Goal: Task Accomplishment & Management: Complete application form

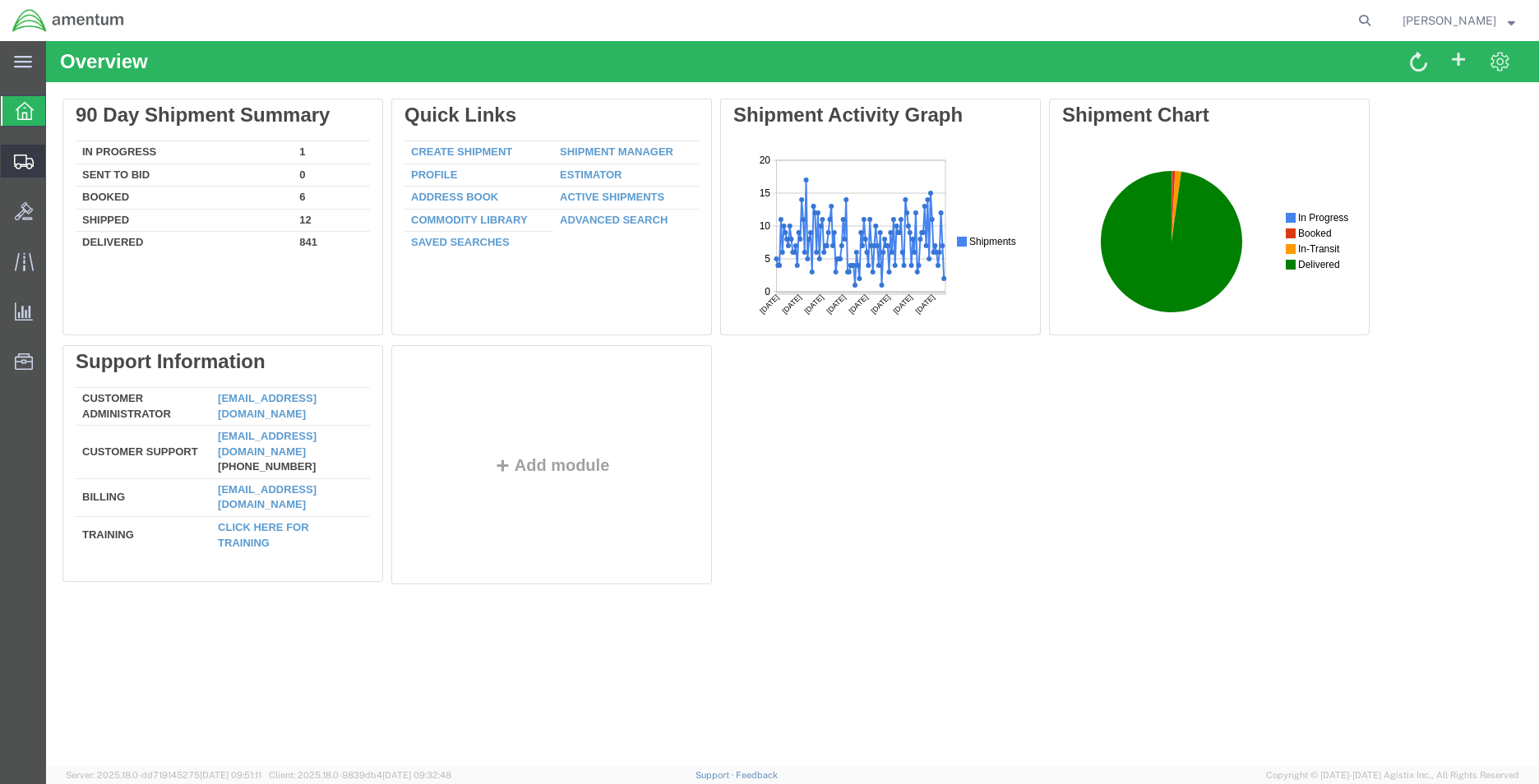
click at [0, 0] on span "Create Shipment" at bounding box center [0, 0] width 0 height 0
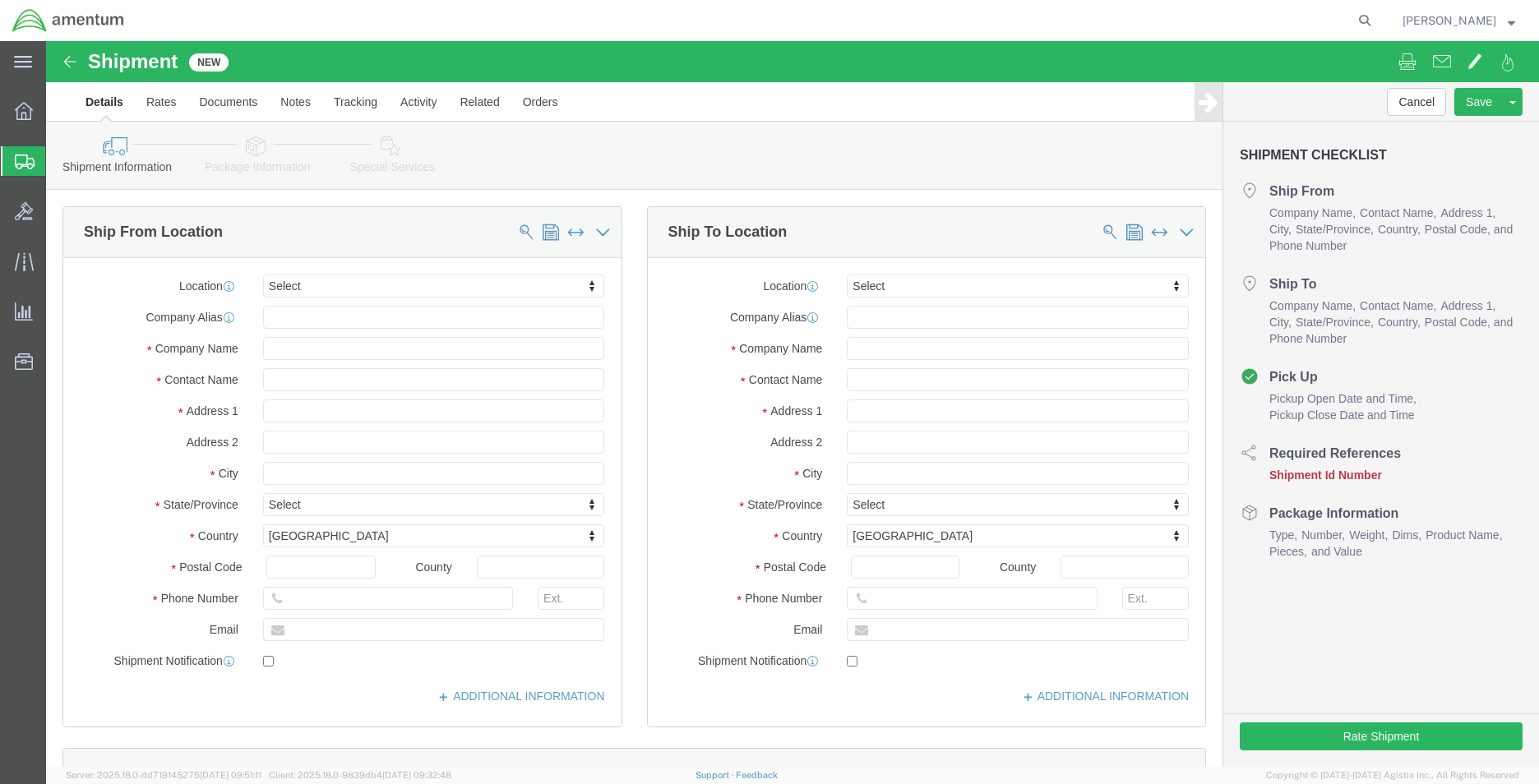
select select
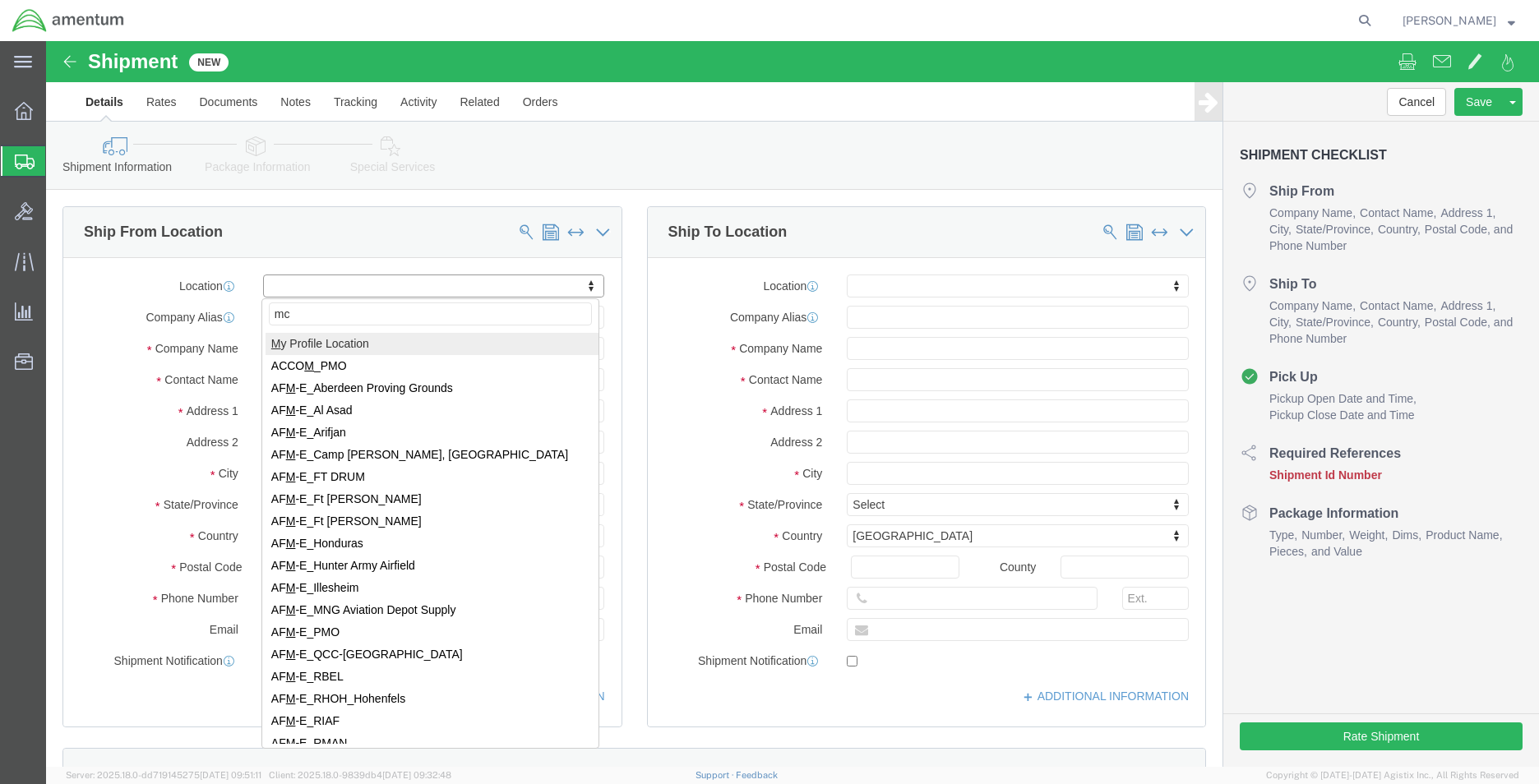
type input "mca"
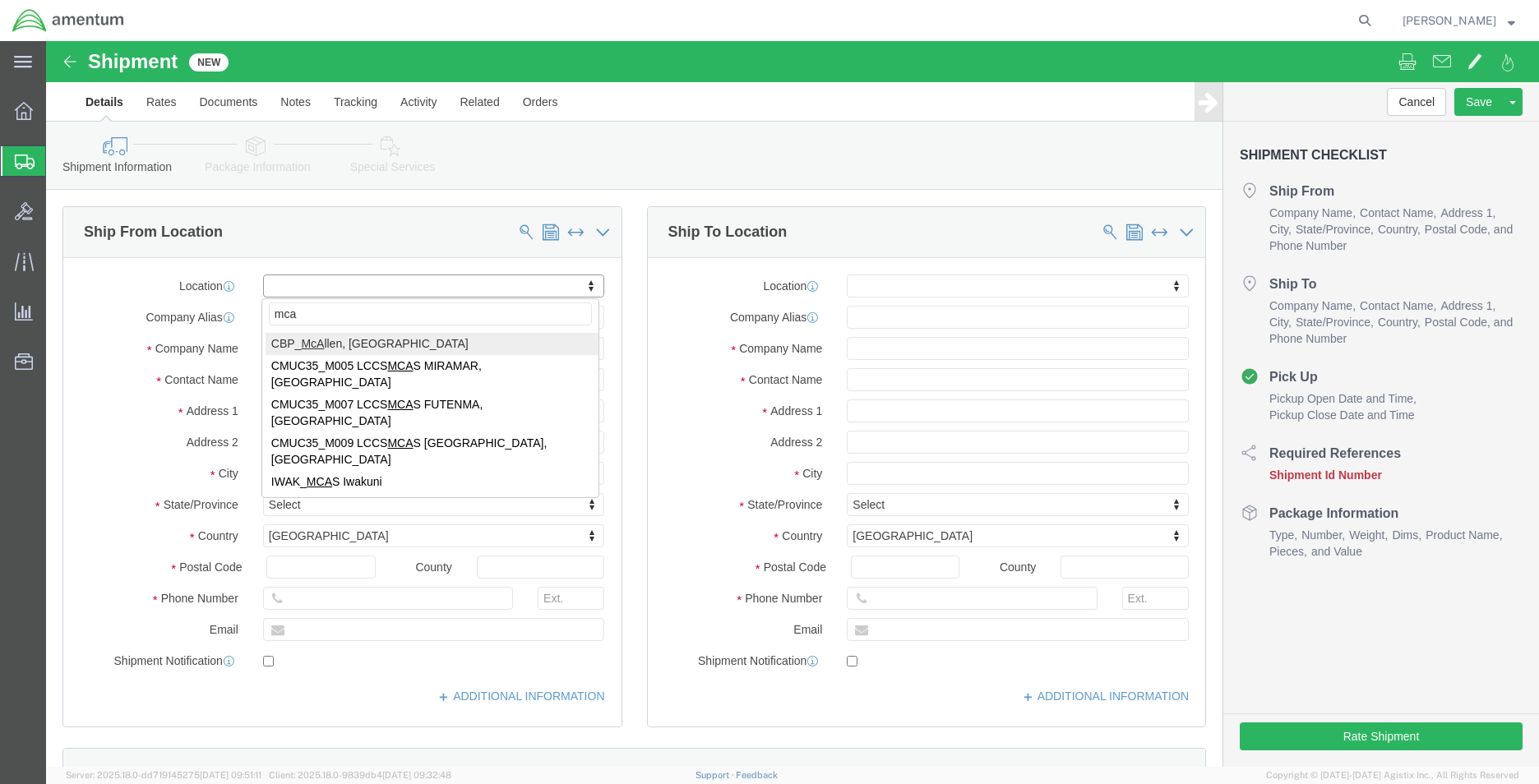
select select "49941"
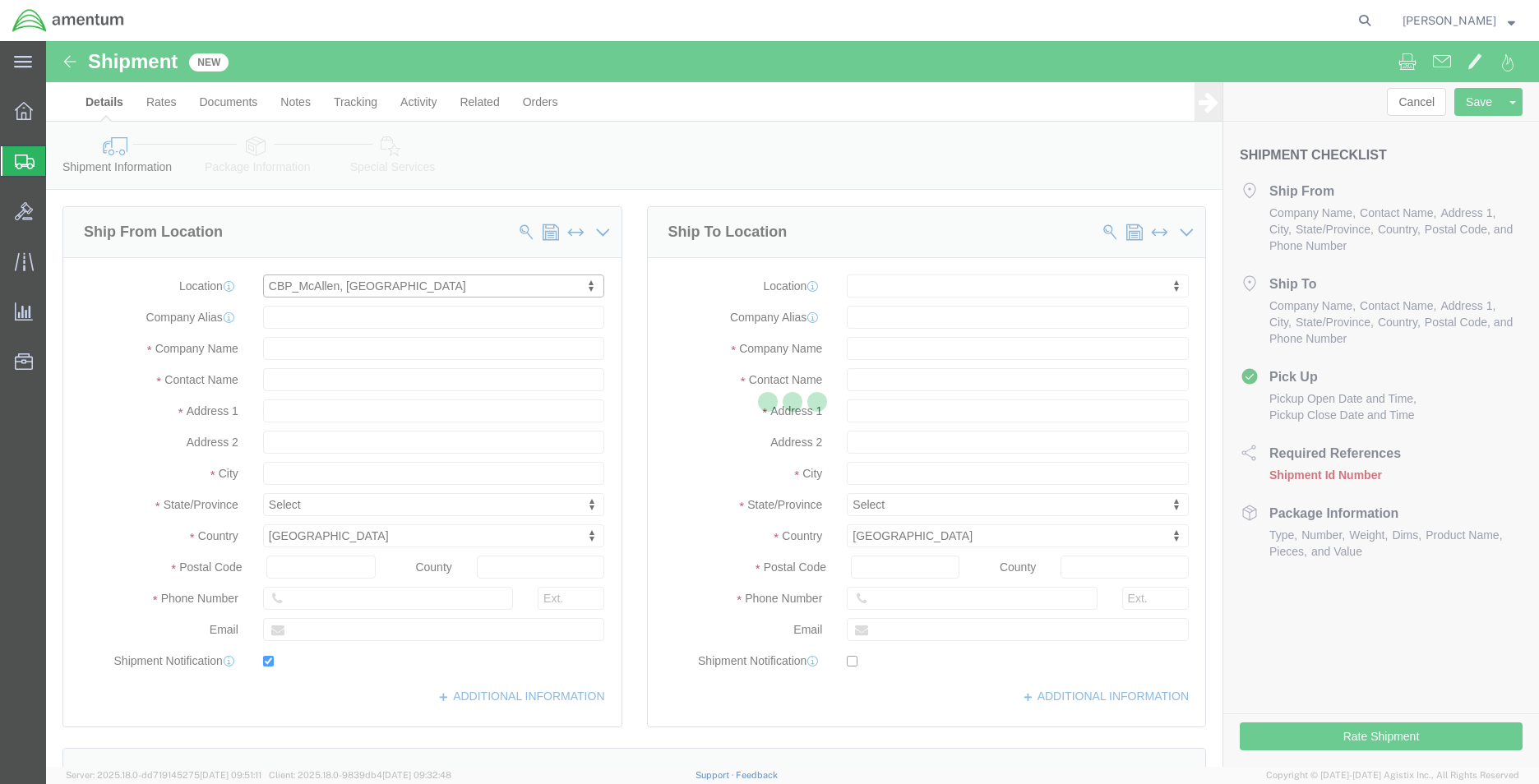
type input "[STREET_ADDRESS]"
type input "32C"
type input "78503"
type input "[PHONE_NUMBER]"
type input "[PERSON_NAME][EMAIL_ADDRESS][PERSON_NAME][DOMAIN_NAME]"
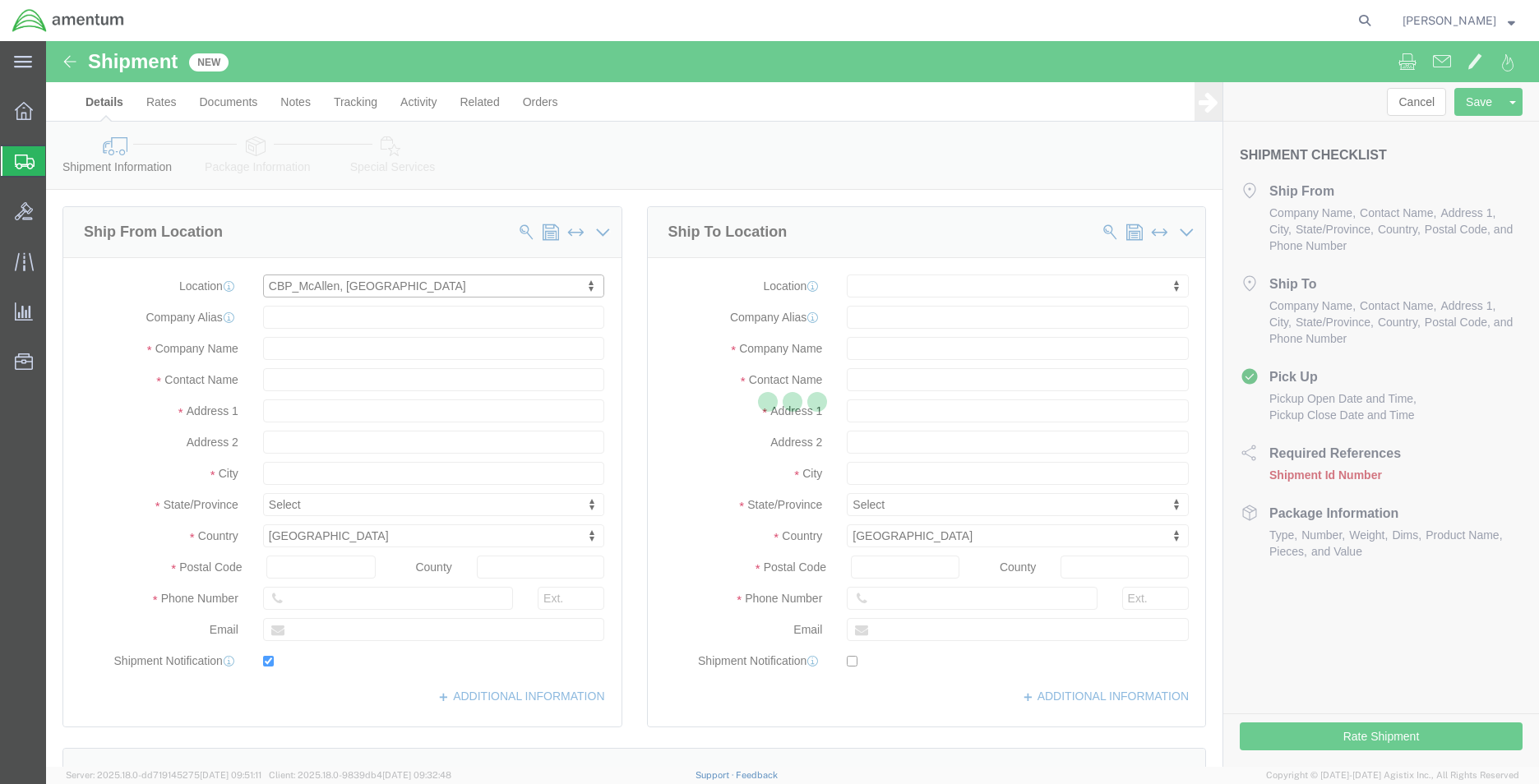
checkbox input "true"
type input "Amentum Services, Inc"
type input "[PERSON_NAME]"
type input "McAllen"
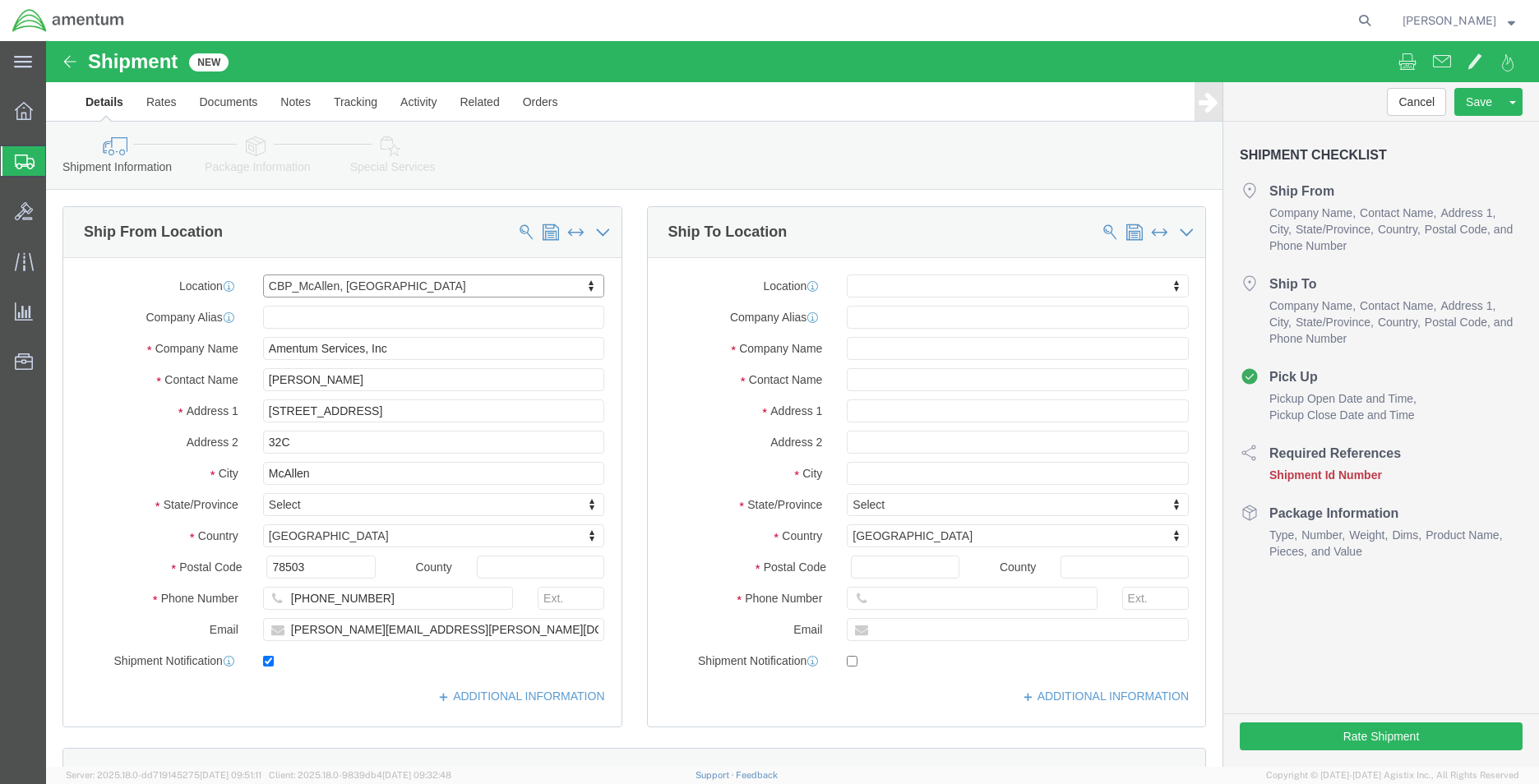
select select "[GEOGRAPHIC_DATA]"
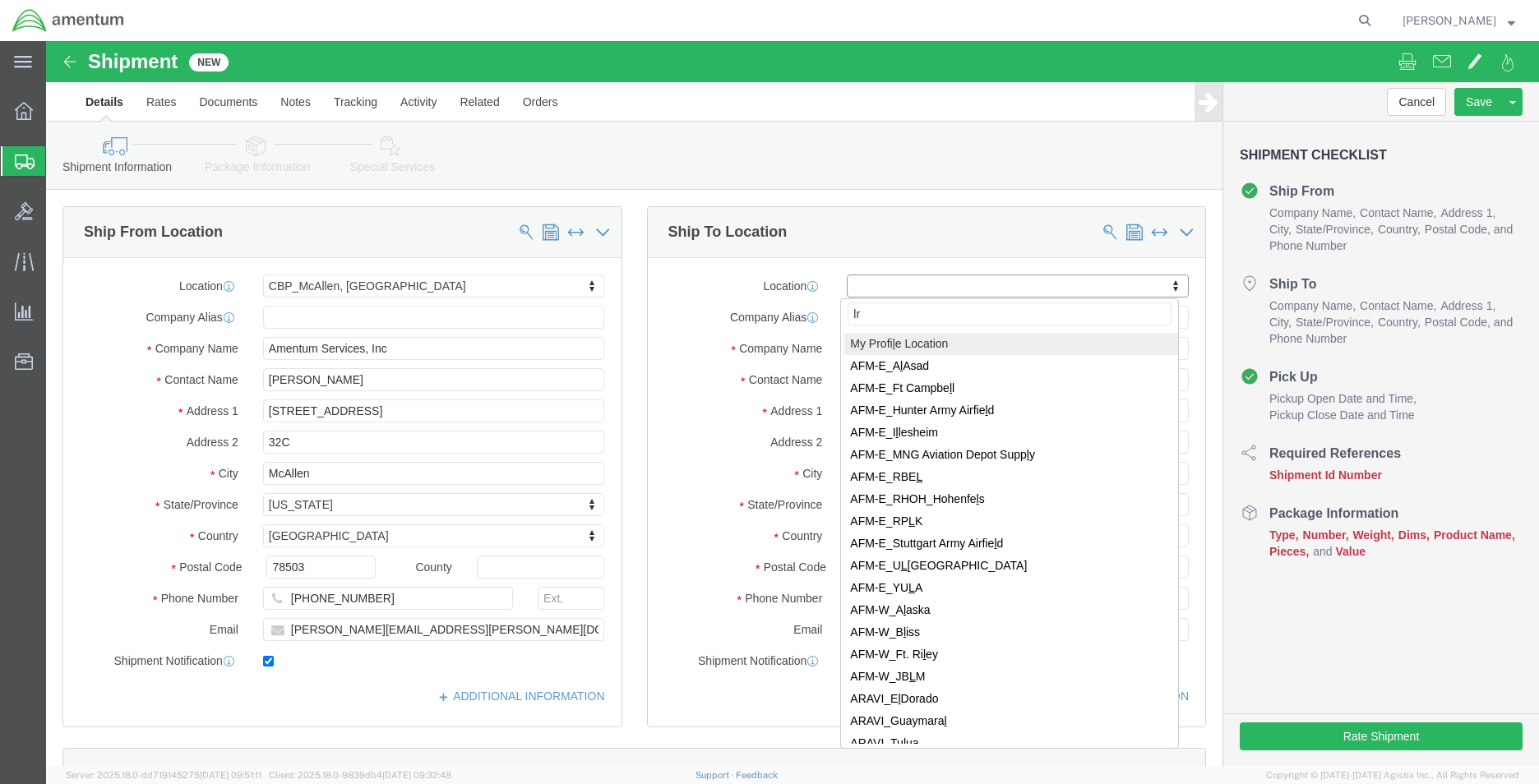
type input "lrt"
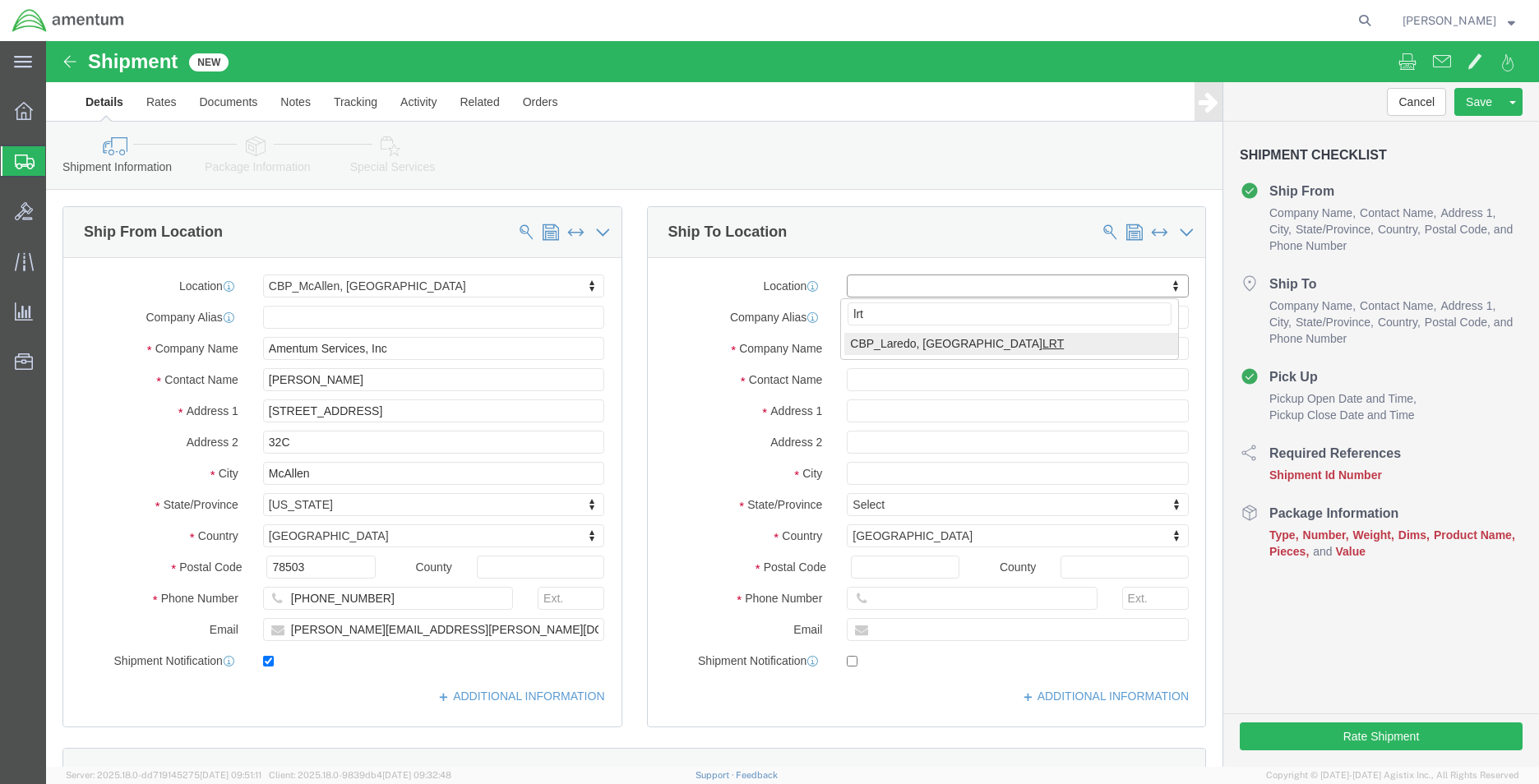
select select "49940"
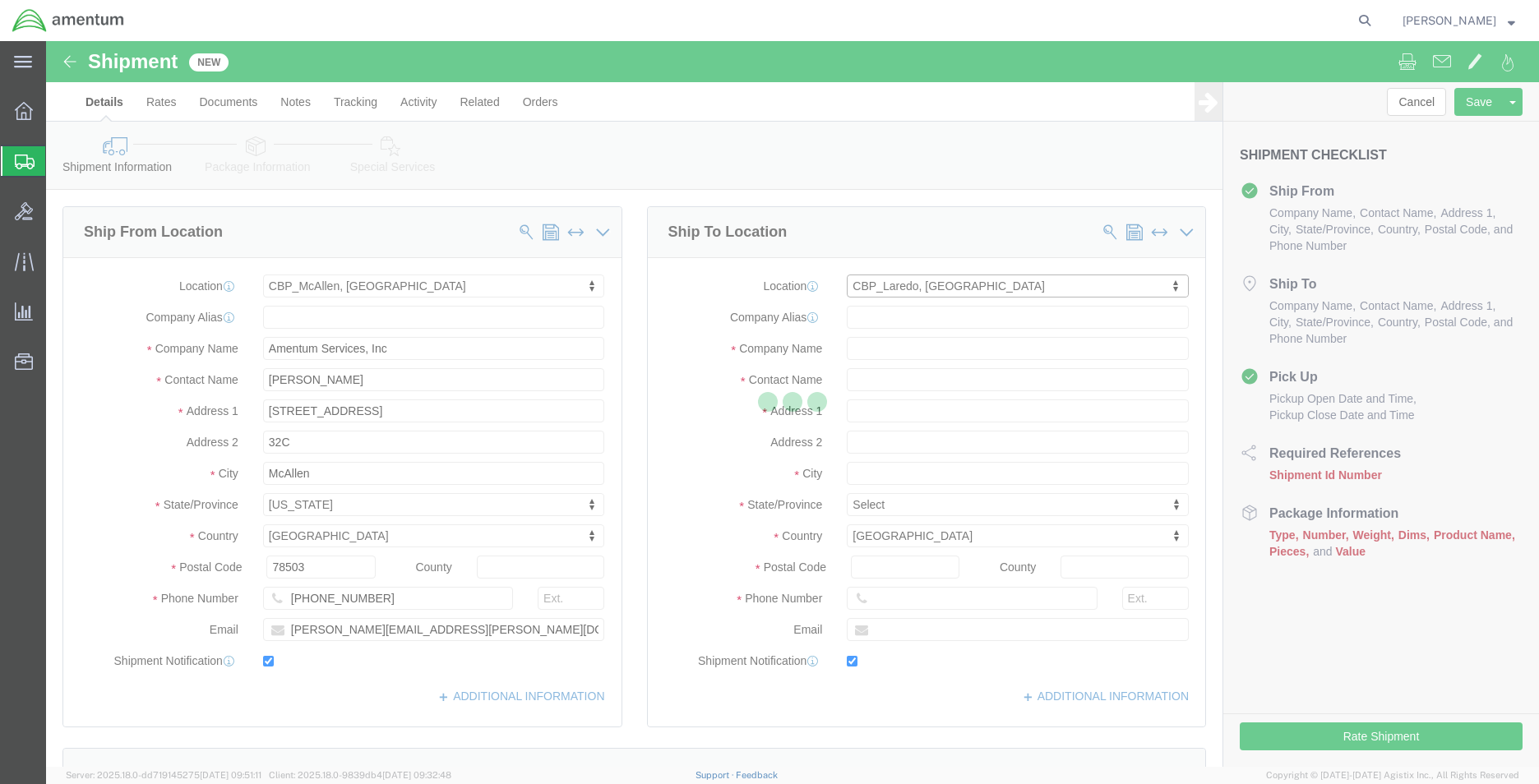
type input "[STREET_ADDRESS][PERSON_NAME]"
type input "Hangar 3"
type input "78041"
type input "[PHONE_NUMBER]"
type input "[EMAIL_ADDRESS][PERSON_NAME][DOMAIN_NAME]"
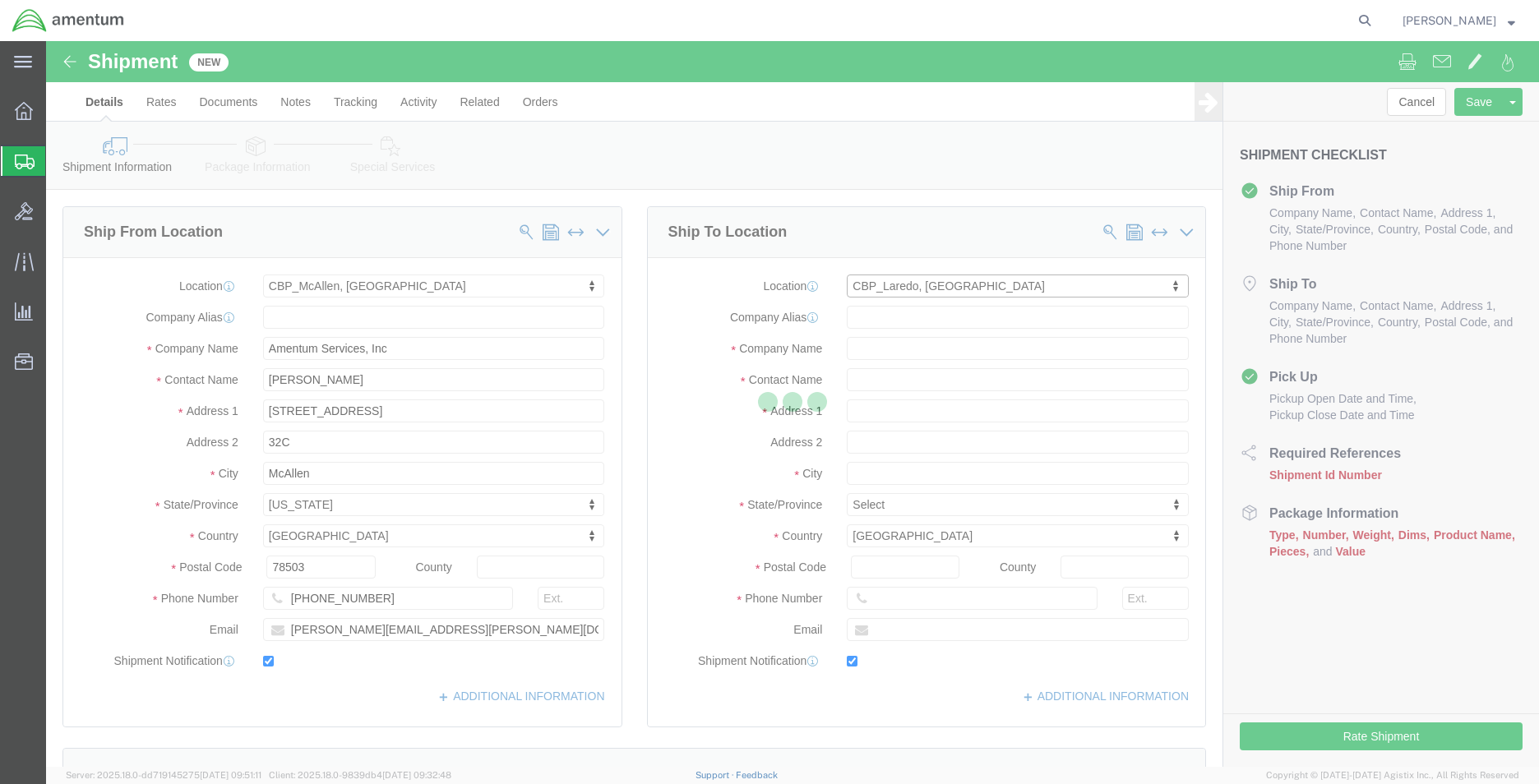
checkbox input "true"
type input "Amentum Services, Inc"
type input "[PERSON_NAME][GEOGRAPHIC_DATA]"
type input "Laredo"
select select "[GEOGRAPHIC_DATA]"
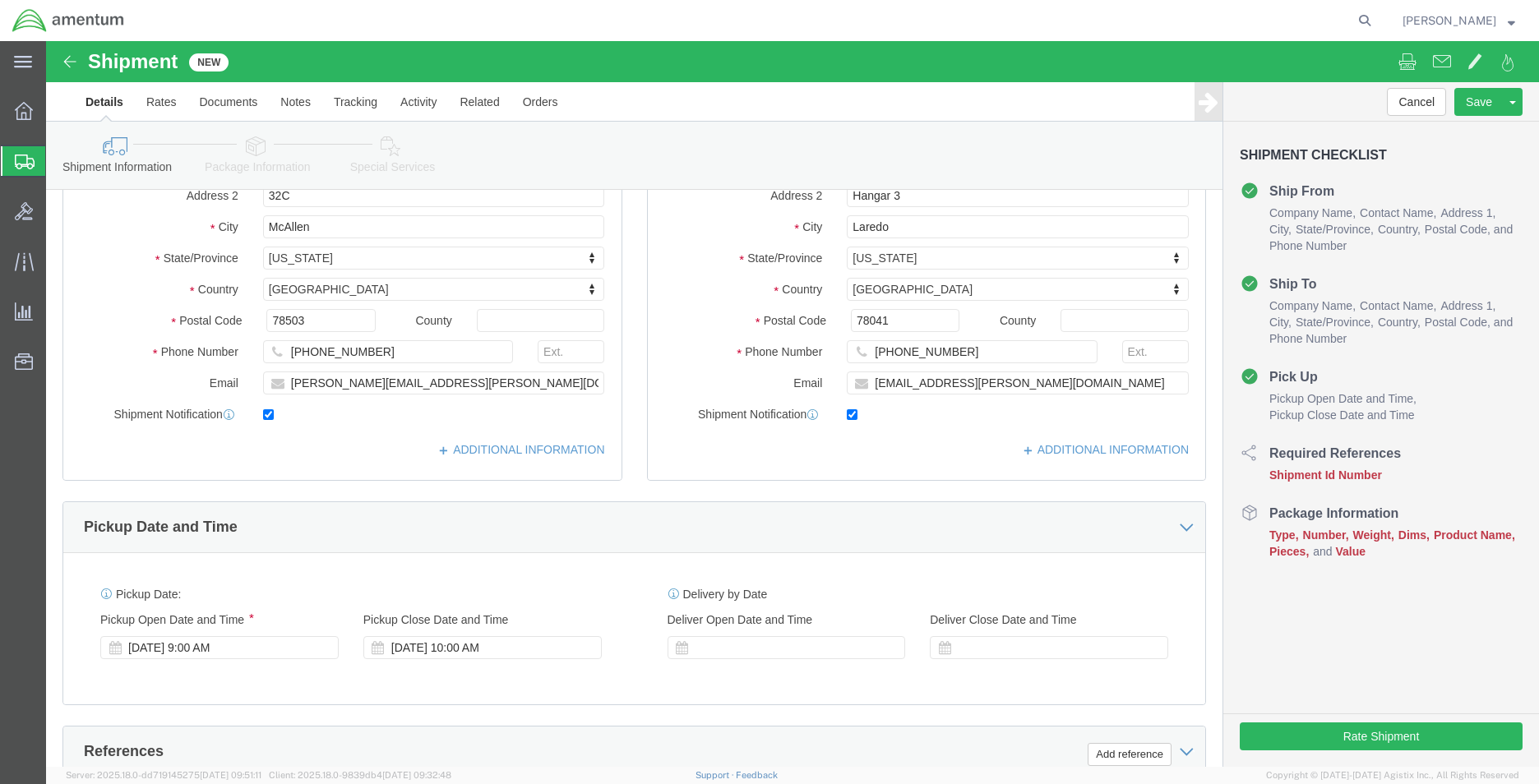
click div
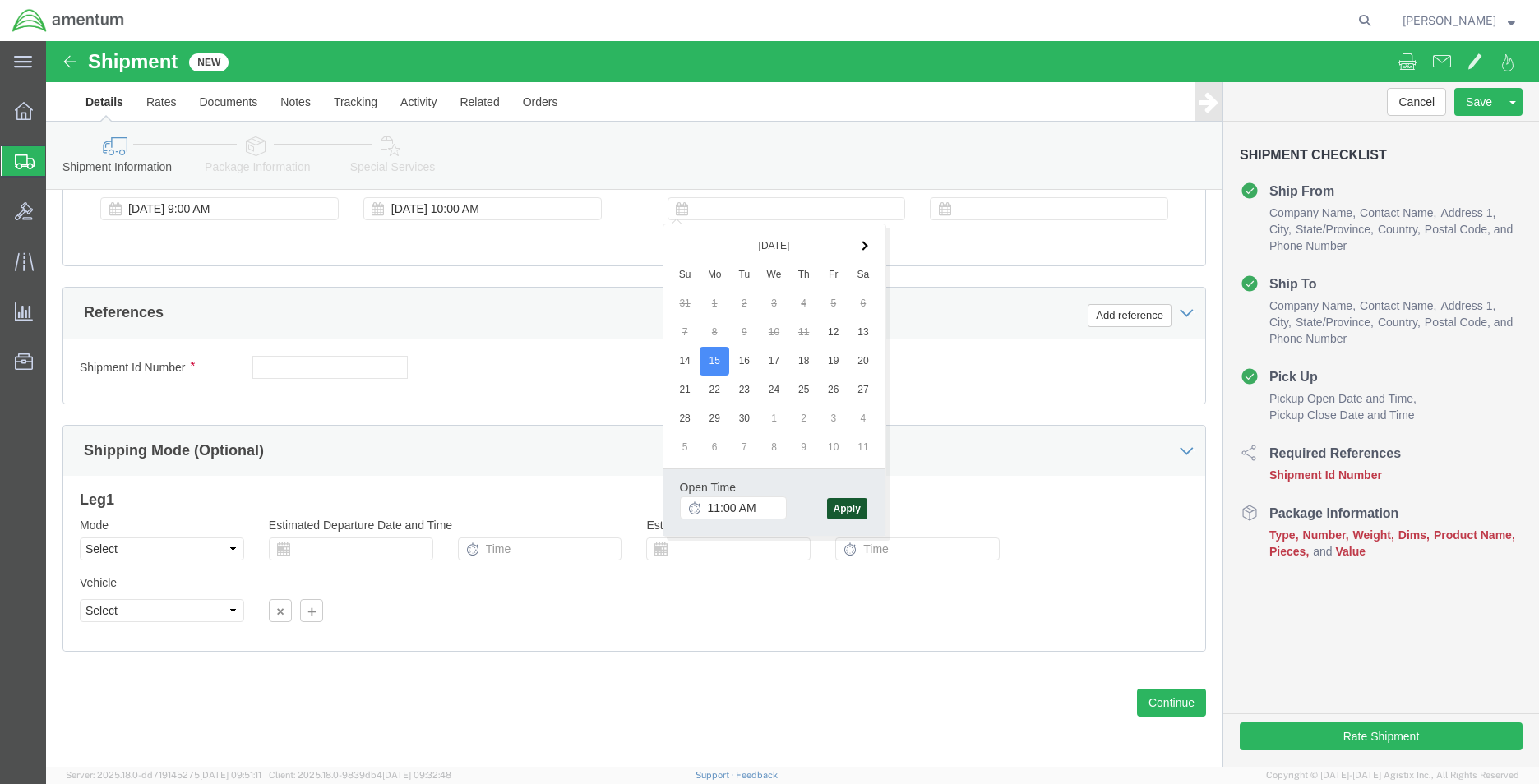
click button "Apply"
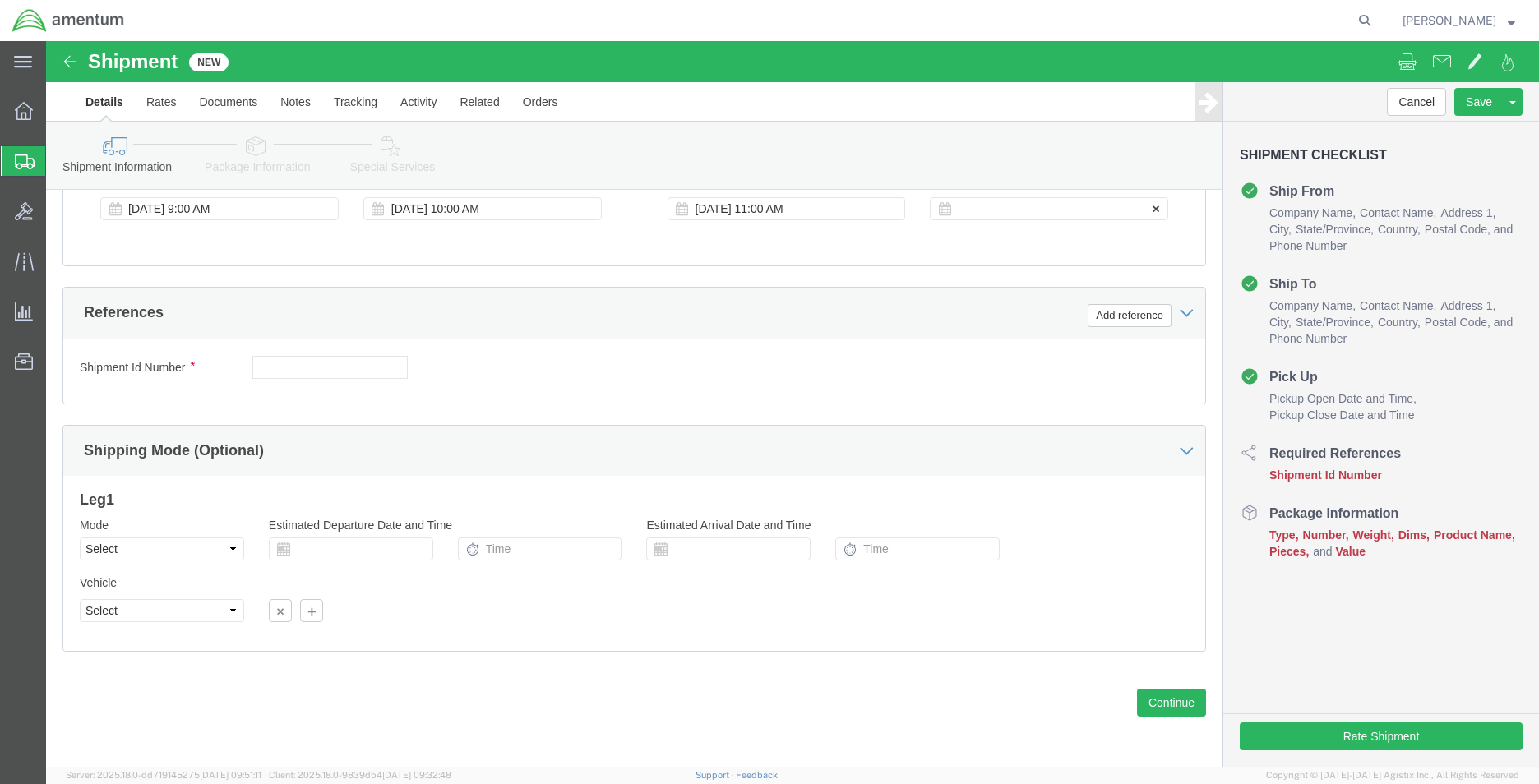
click div
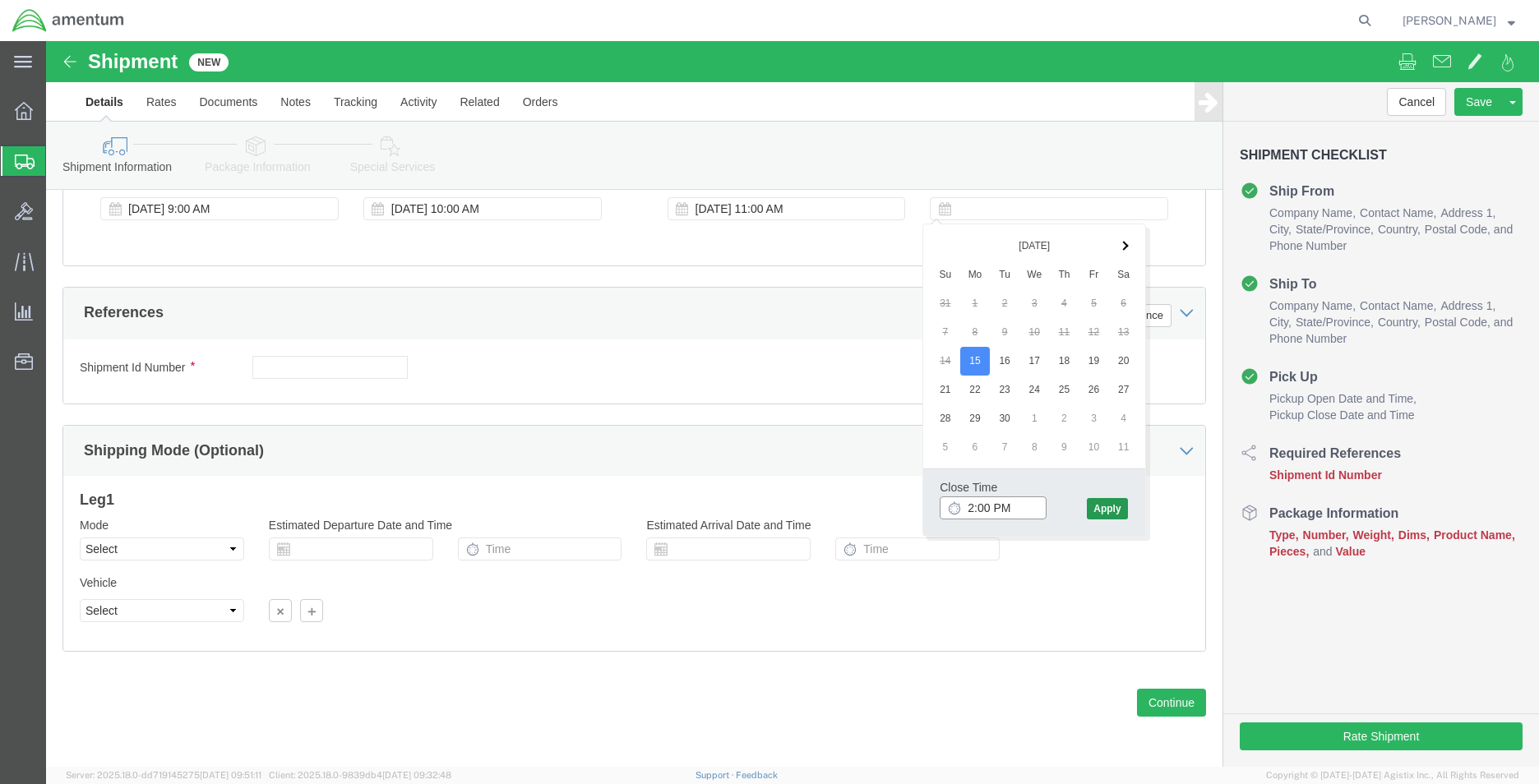
type input "2:00 PM"
click button "Apply"
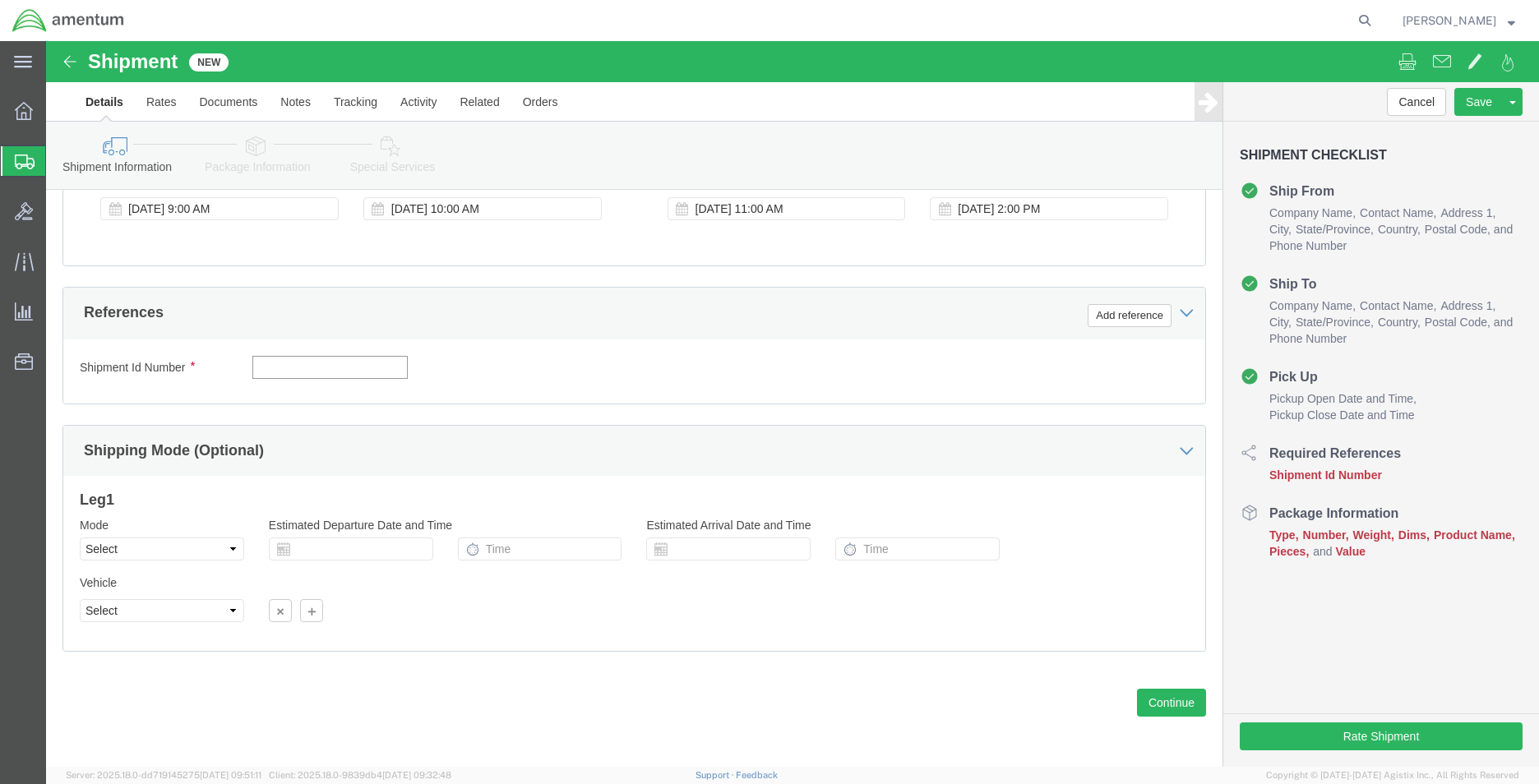
click input "text"
type input "CBP"
click button "Add reference"
drag, startPoint x: 532, startPoint y: 332, endPoint x: 515, endPoint y: 302, distance: 34.5
click select "Select Account Type Activity ID Airline Appointment Number ASN Batch Request # …"
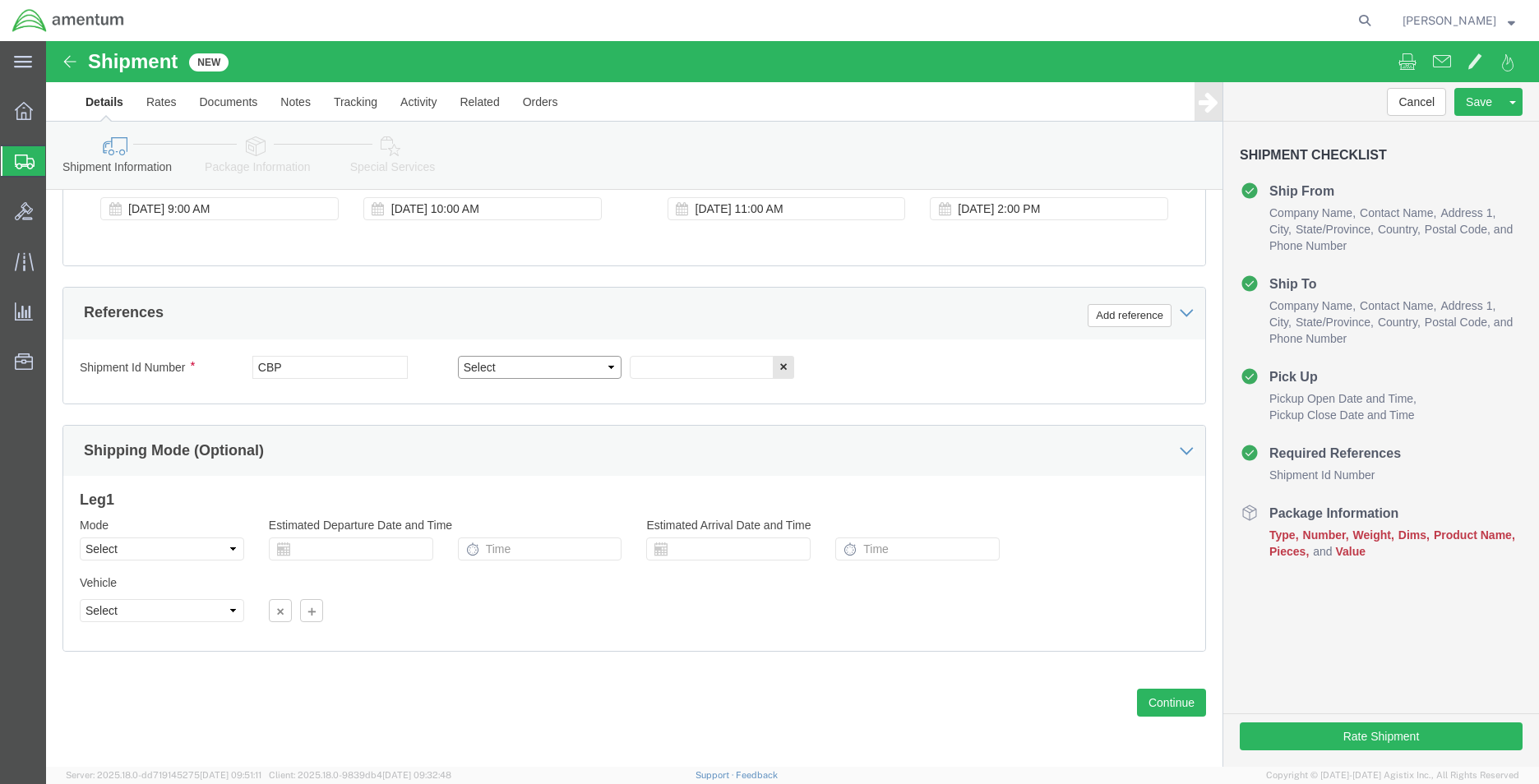
select select "DEPT"
click select "Select Account Type Activity ID Airline Appointment Number ASN Batch Request # …"
click input "text"
type input "W"
type input "LRT"
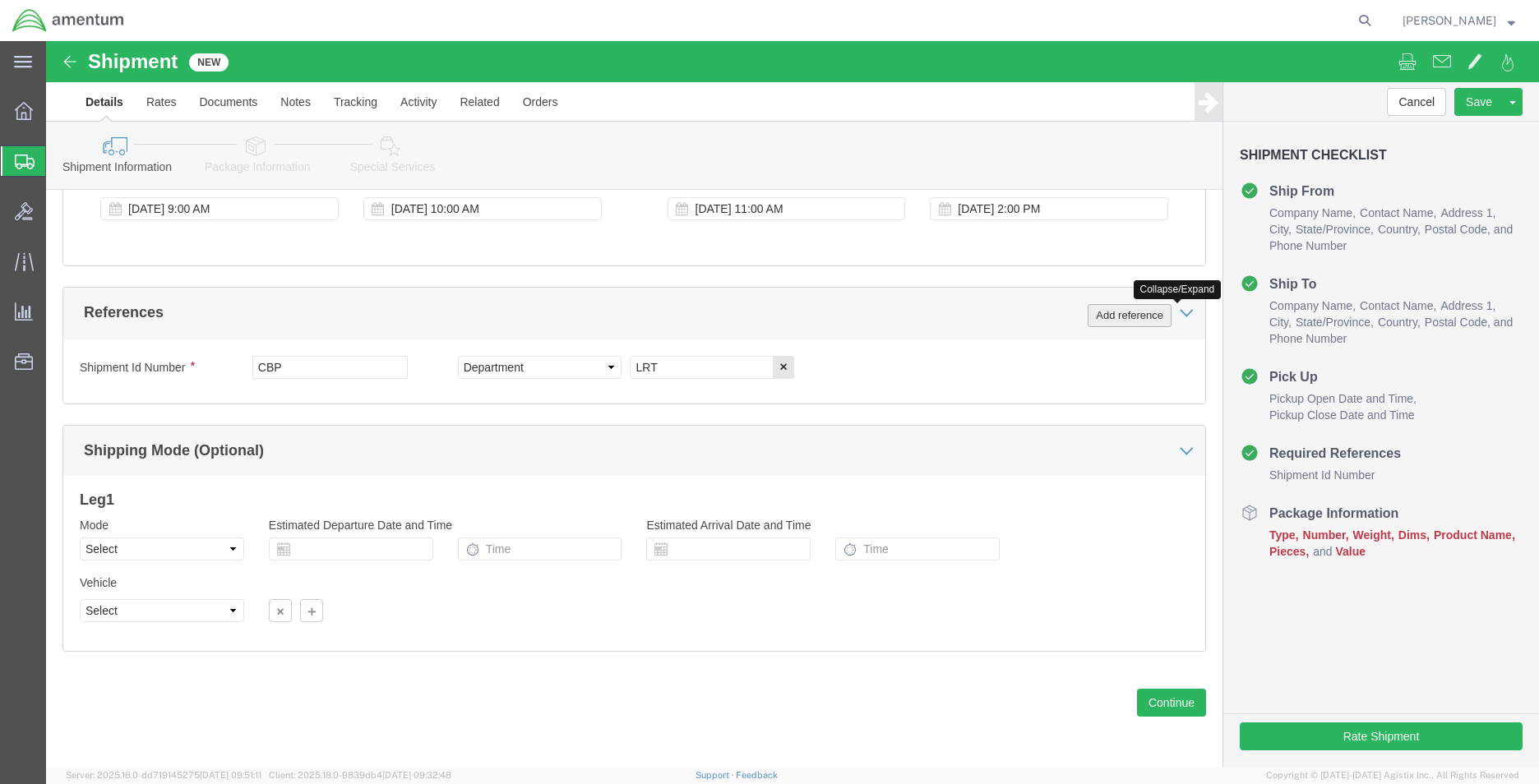
click button "Add reference"
drag, startPoint x: 886, startPoint y: 334, endPoint x: 886, endPoint y: 313, distance: 21.0
click select "Select Account Type Activity ID Airline Appointment Number ASN Batch Request # …"
select select "CUSTREF"
click select "Select Account Type Activity ID Airline Appointment Number ASN Batch Request # …"
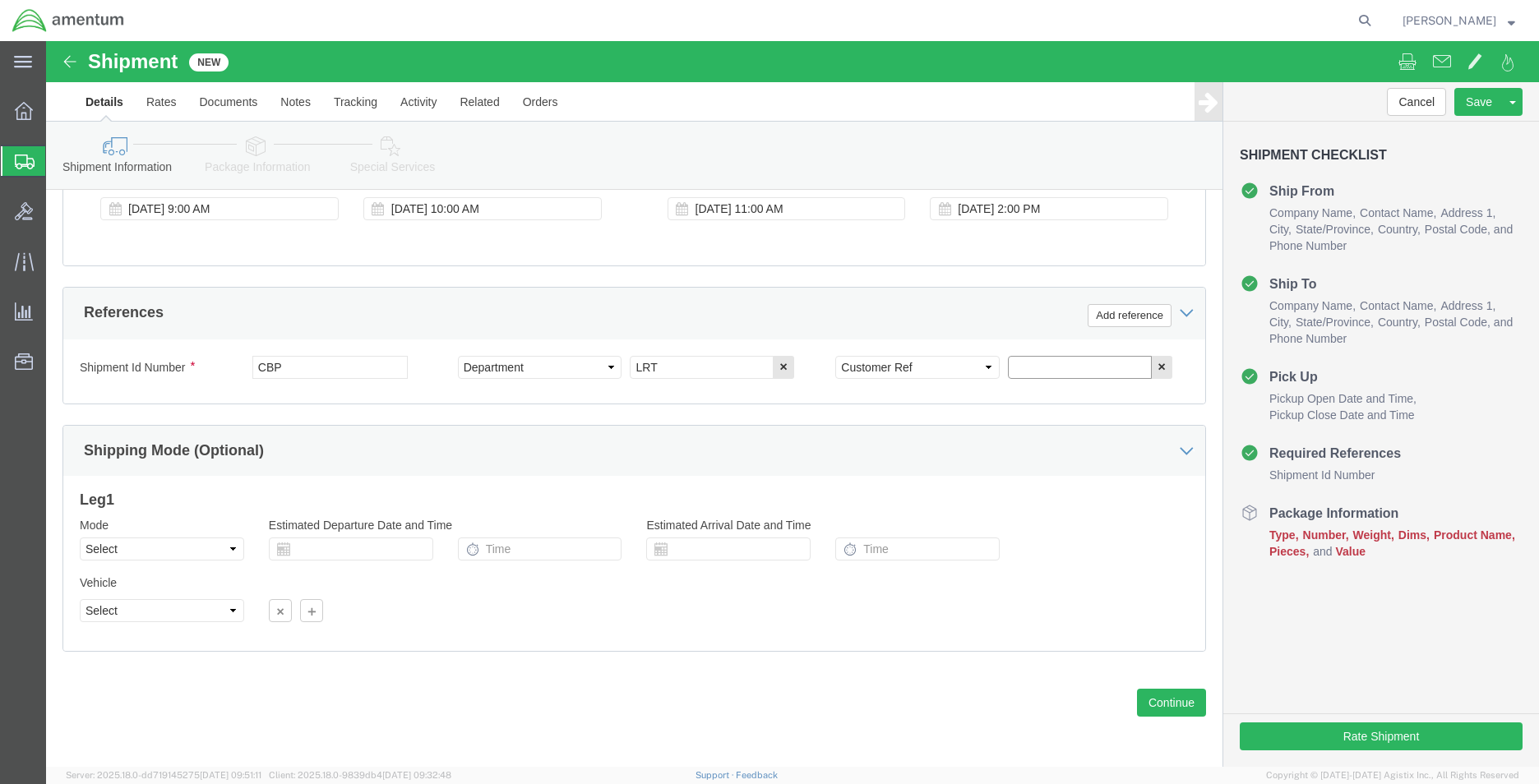
click input "text"
paste input "330560"
type input "330560"
click button "Add reference"
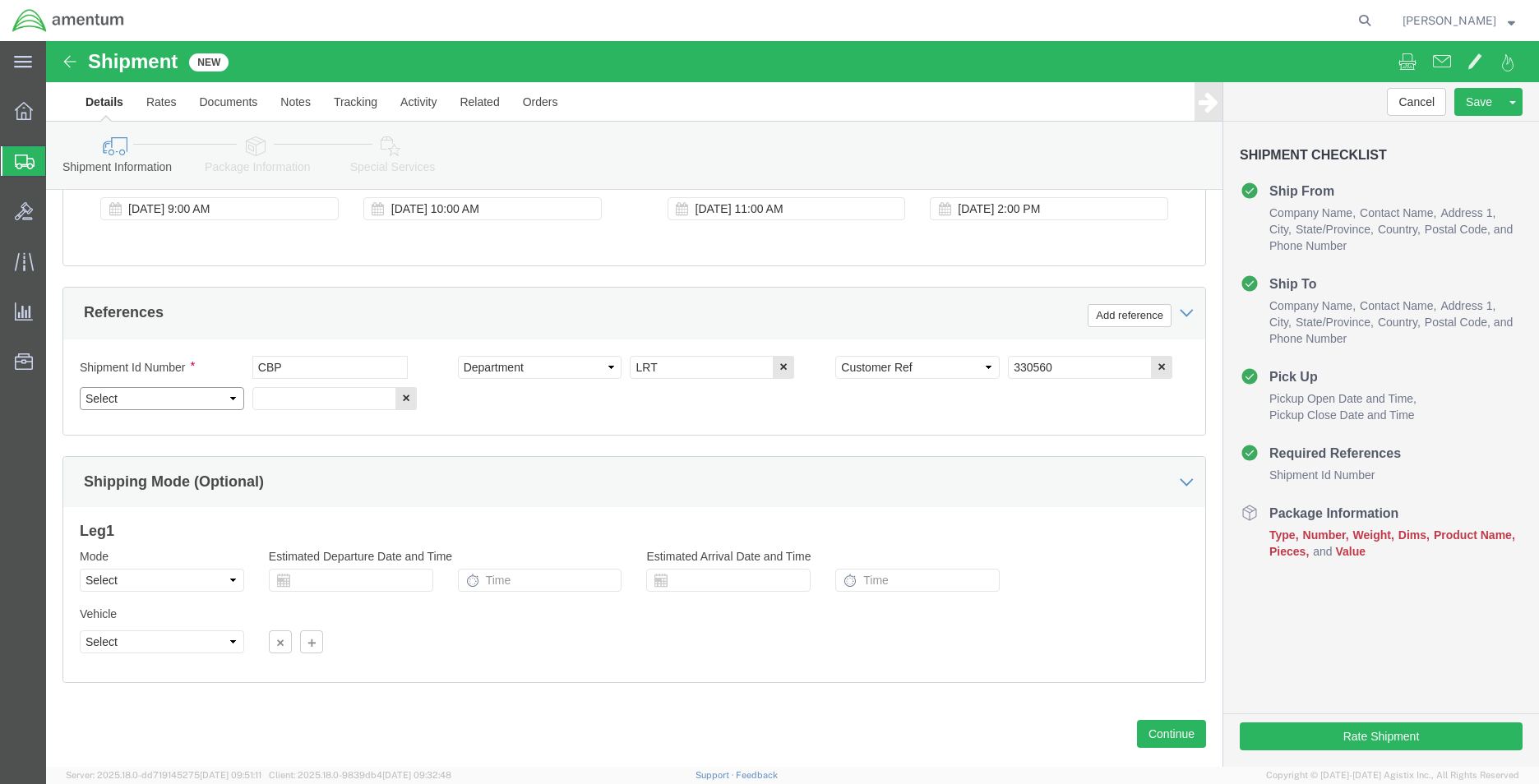
click select "Select Account Type Activity ID Airline Appointment Number ASN Batch Request # …"
select select "RELNUM"
click select "Select Account Type Activity ID Airline Appointment Number ASN Batch Request # …"
click input "text"
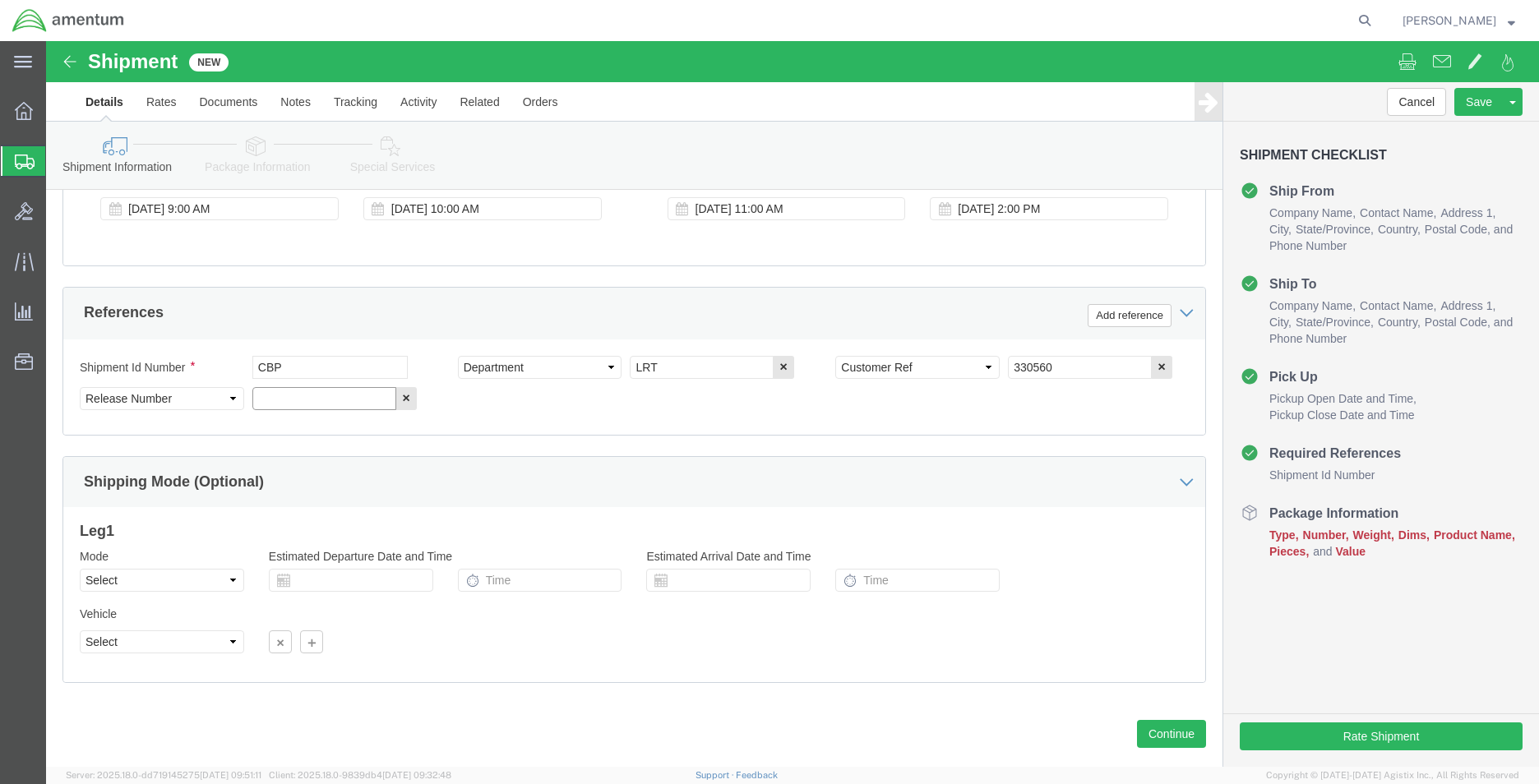
paste input "96525"
type input "96525"
click button "Add reference"
click select "Select Account Type Activity ID Airline Appointment Number ASN Batch Request # …"
select select "PROJNUM"
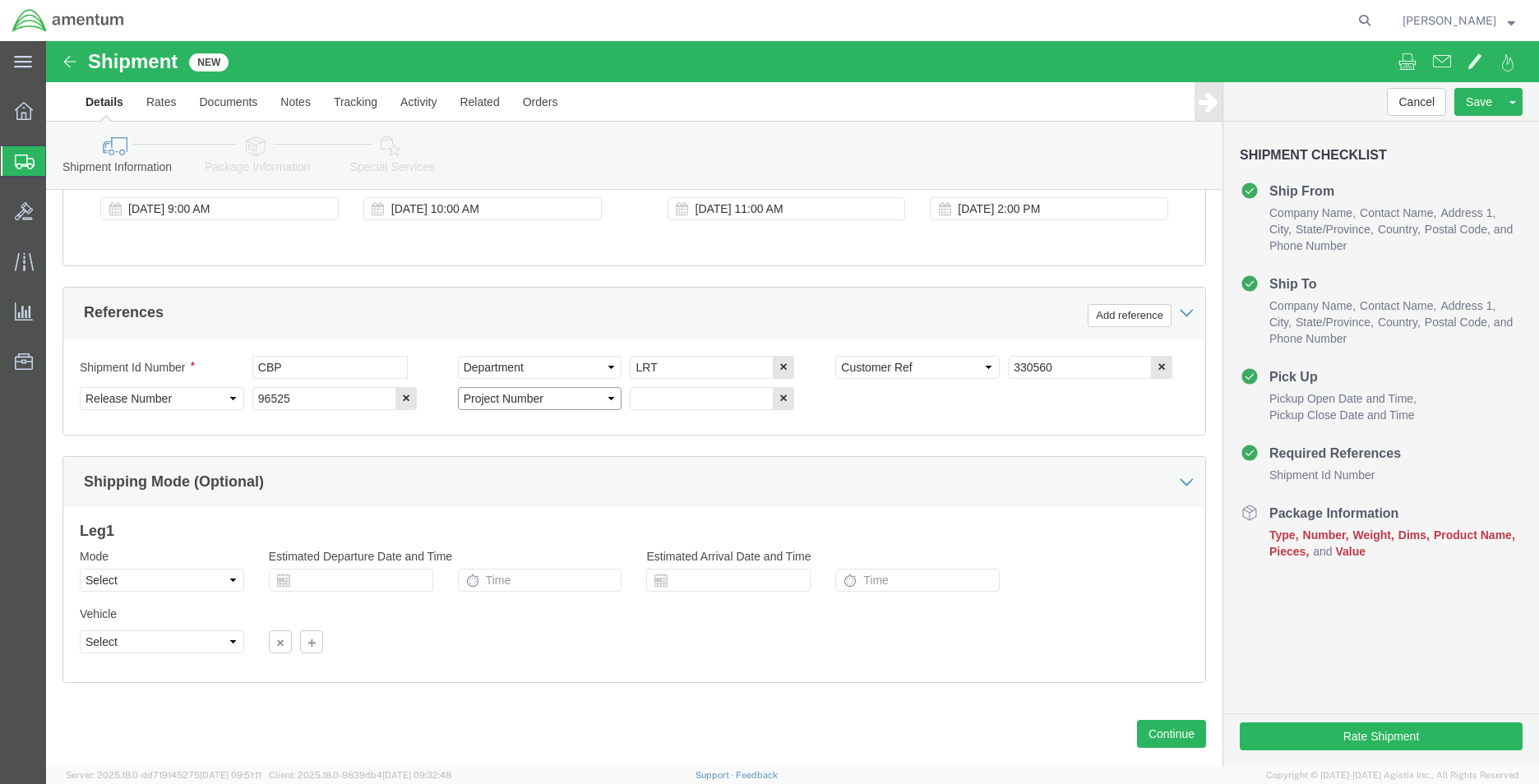
click select "Select Account Type Activity ID Airline Appointment Number ASN Batch Request # …"
click input "text"
type input "6118.03.03.2219.MCA.0000"
click button "Continue"
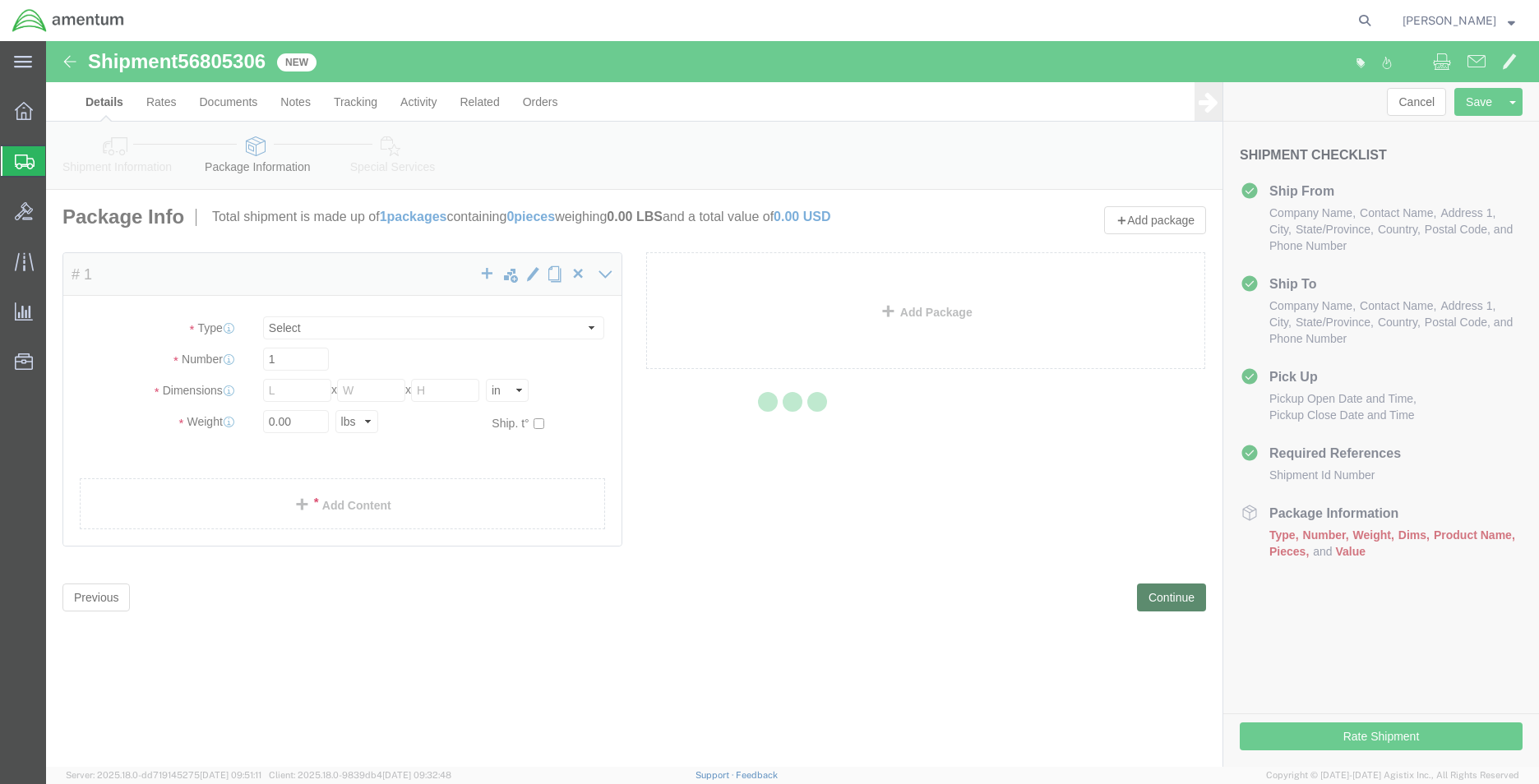
select select "CBOX"
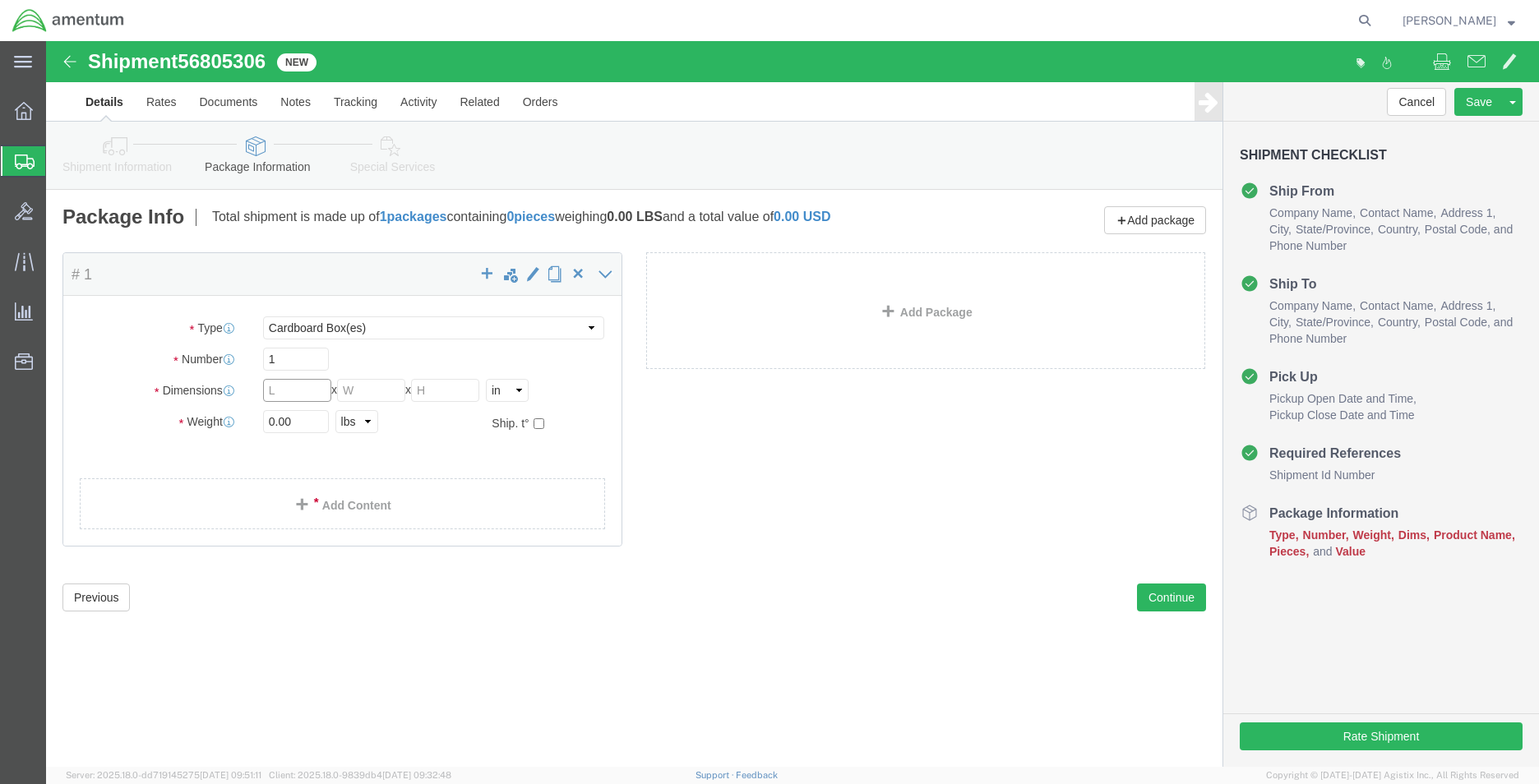
click input "text"
type input "14"
type input "12"
type input "6"
click input "0.00"
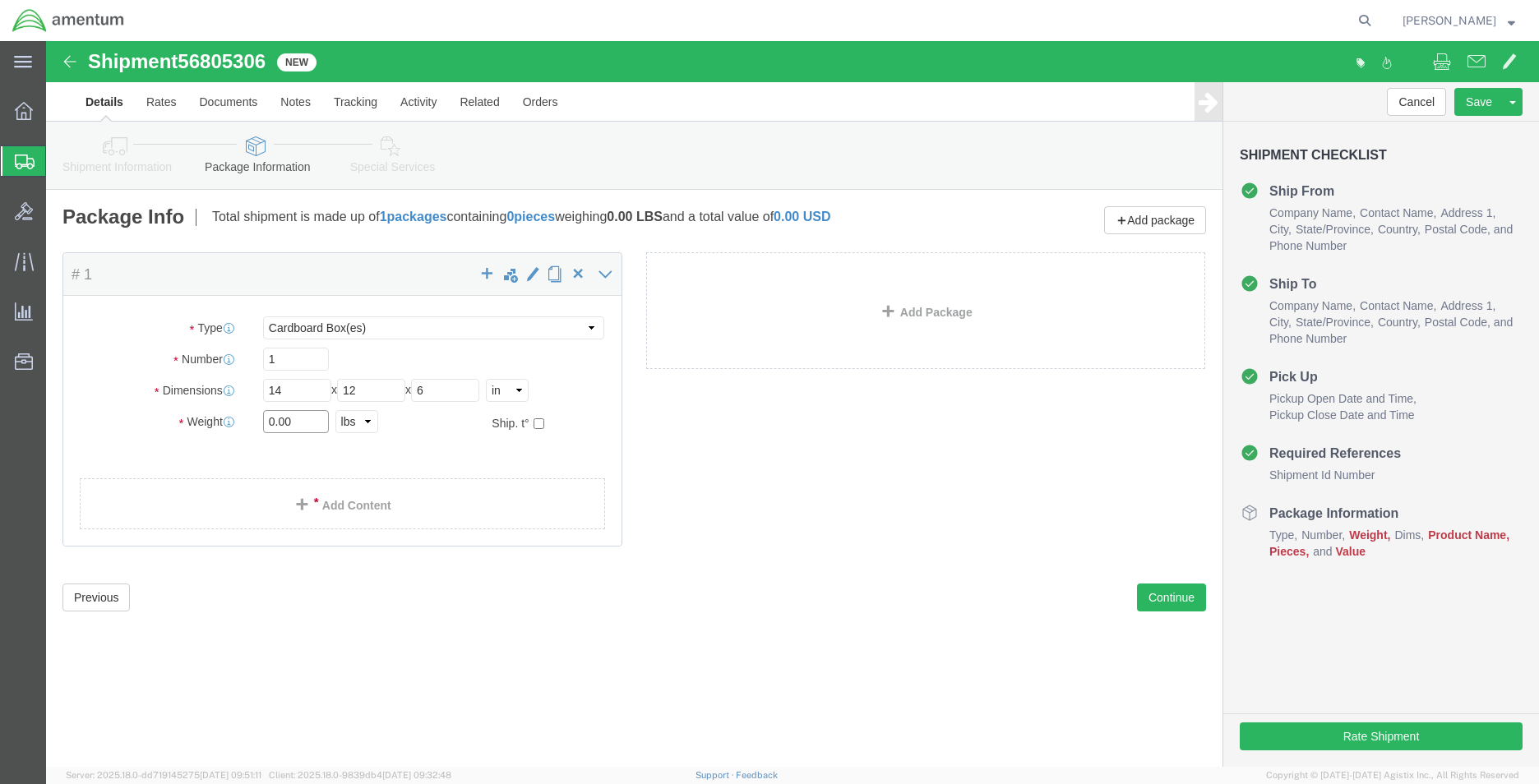
click div "Package Type Select BCK Boxes Bale(s) Basket(s) Bolt(s) Bottle(s) Buckets Bulk …"
type input "2"
click div "Package Content # 1 x Package Type Select BCK Boxes Bale(s) Basket(s) Bolt(s) B…"
click link "Add Content"
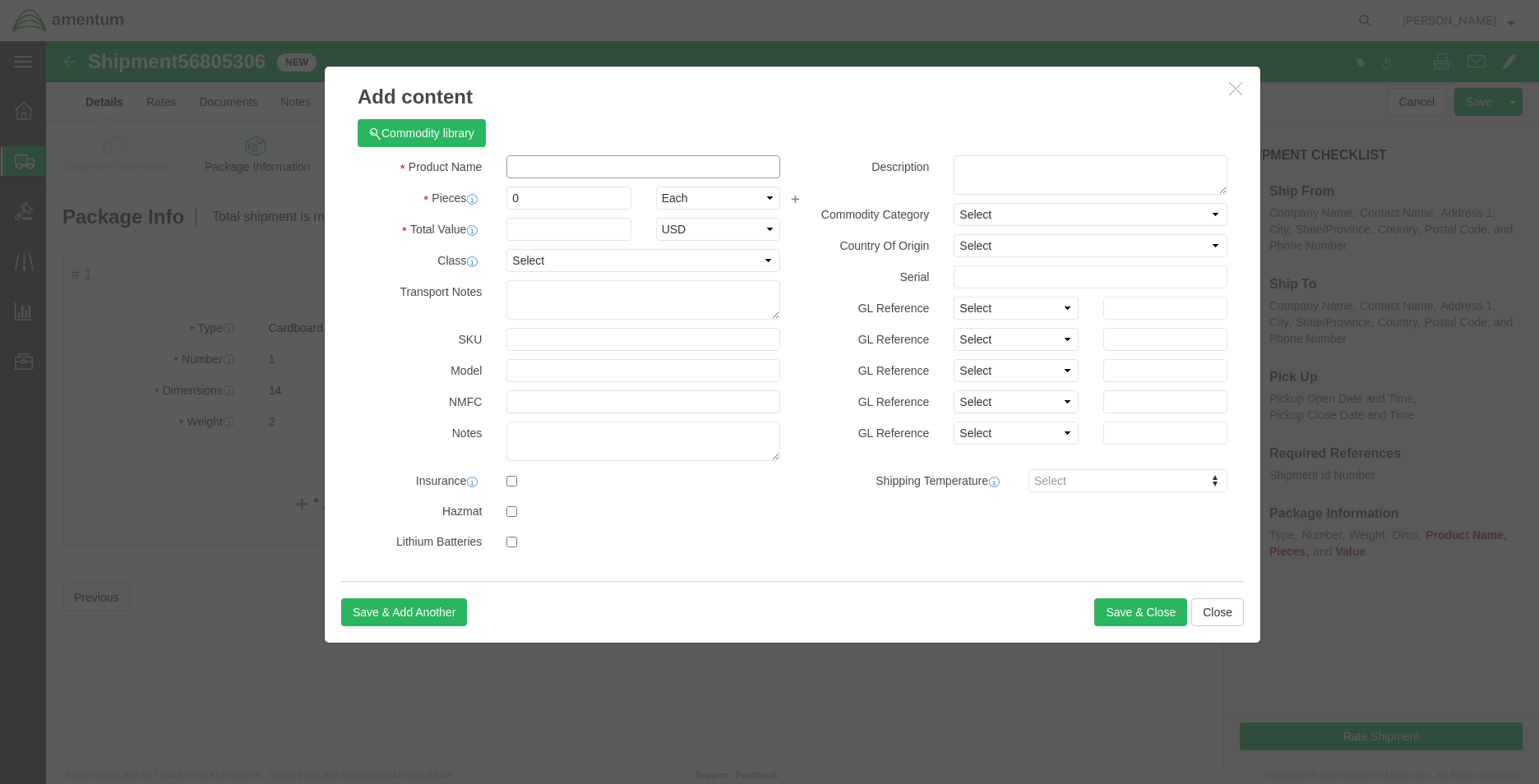
click input "text"
type input "BELT / END BALL"
type input "3"
type input "150"
drag, startPoint x: 815, startPoint y: 510, endPoint x: 886, endPoint y: 435, distance: 103.3
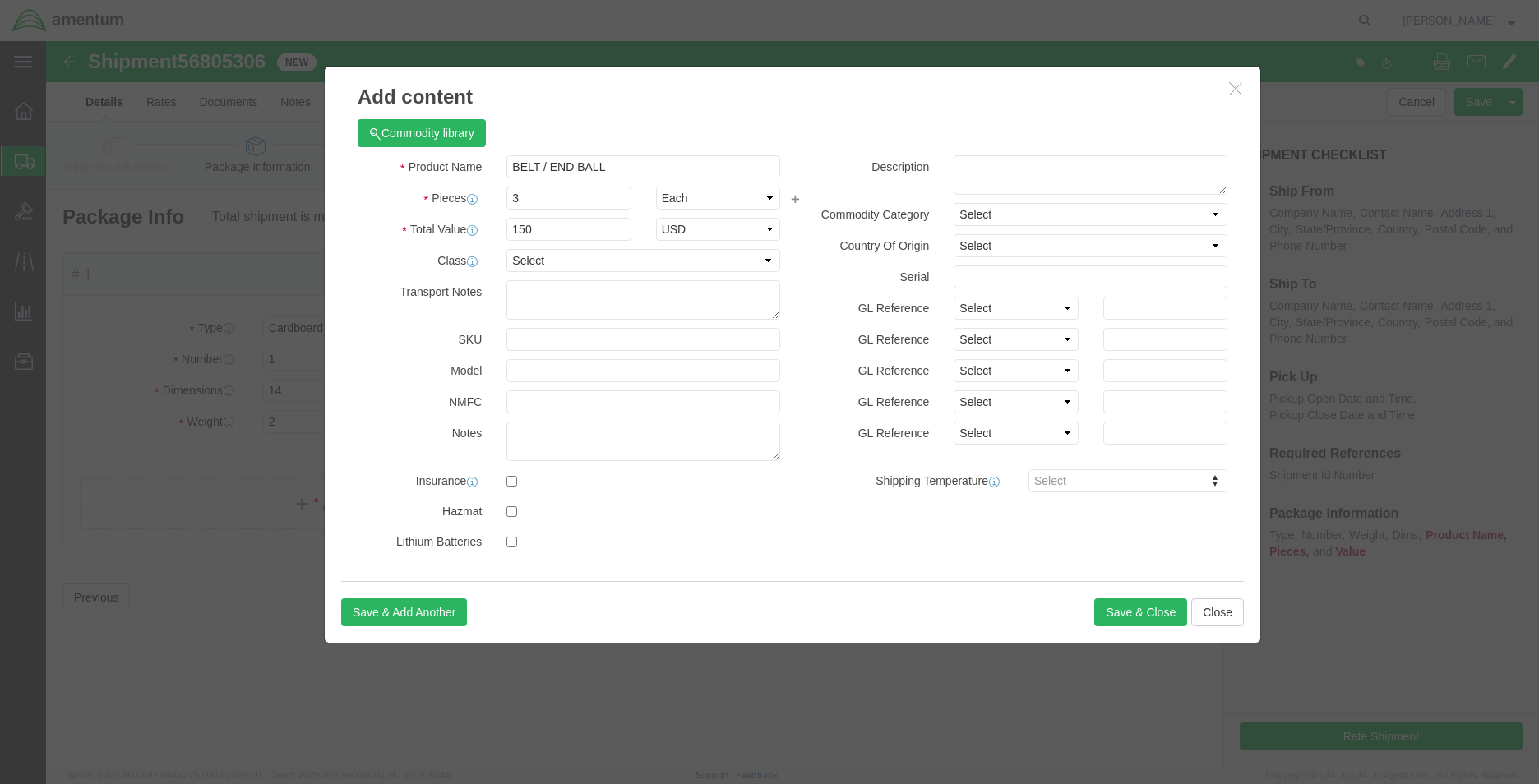
click div "Product Name BELT / END BALL Pieces 3 Select Bag Barrels 100Board Feet Bottle B…"
click textarea
drag, startPoint x: 590, startPoint y: 132, endPoint x: 449, endPoint y: 132, distance: 141.0
click div "BELT / END BALL"
click textarea
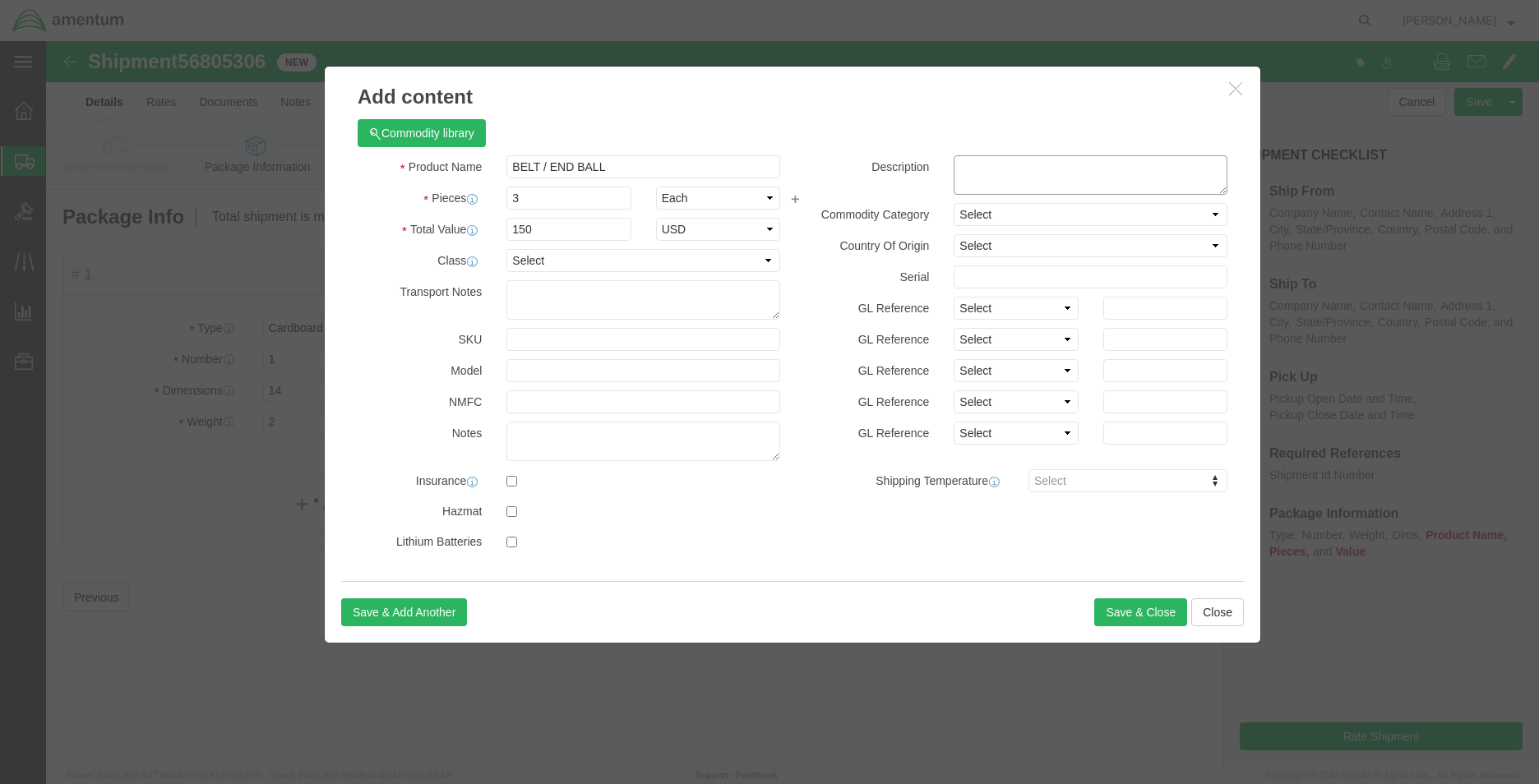
paste textarea "BELT / END BALL"
type textarea "BELT / END BALL"
click button "Save & Close"
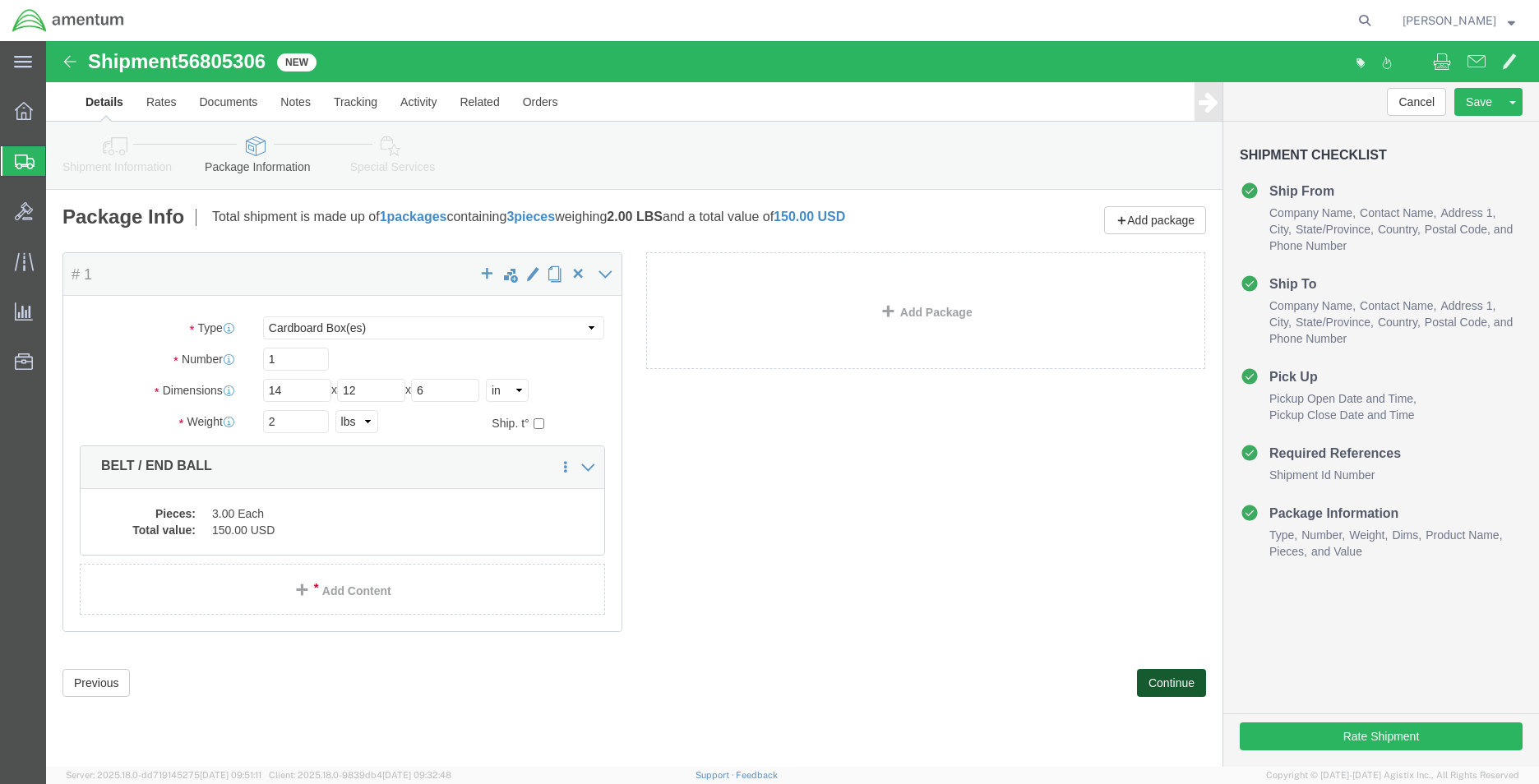
click button "Continue"
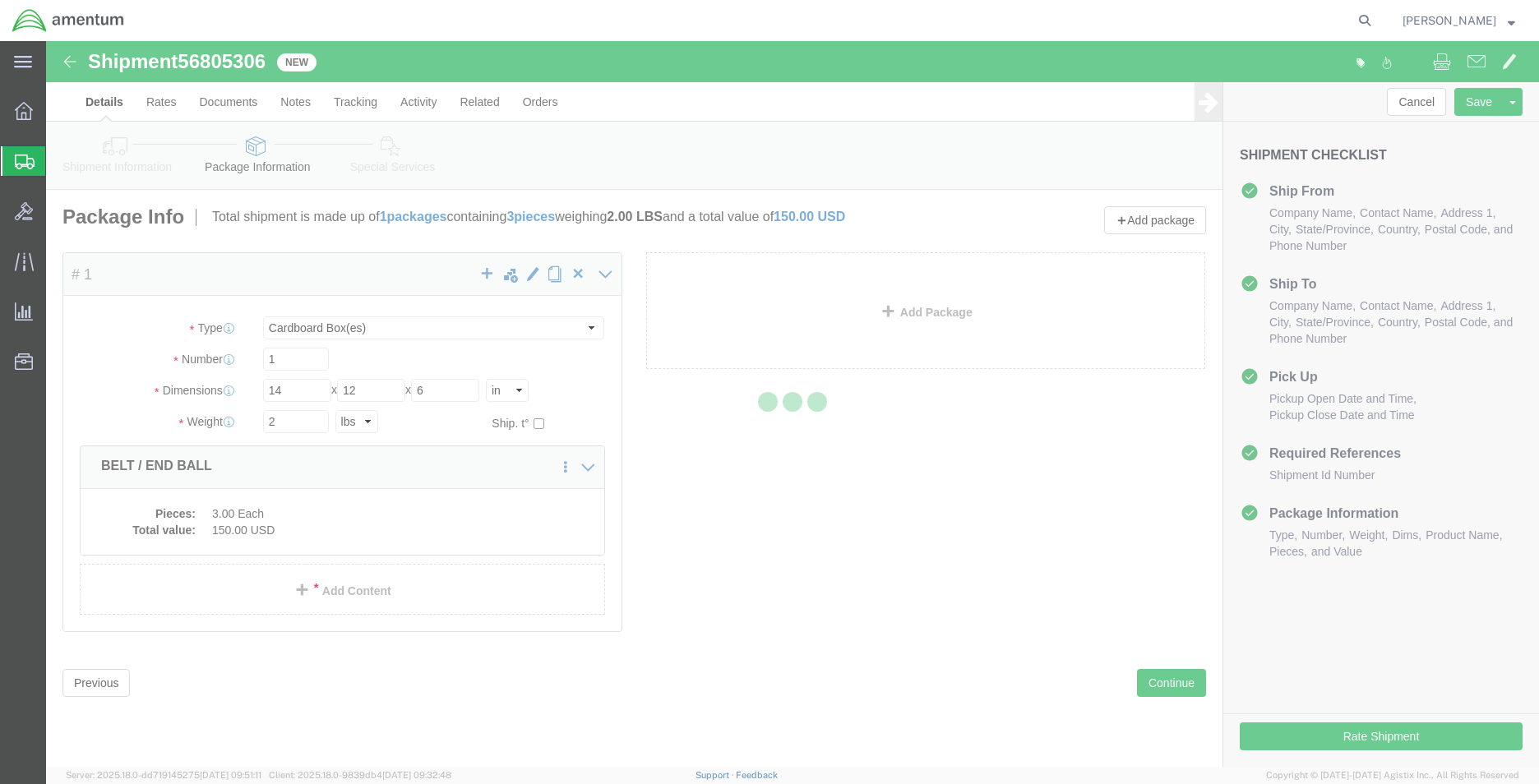
select select
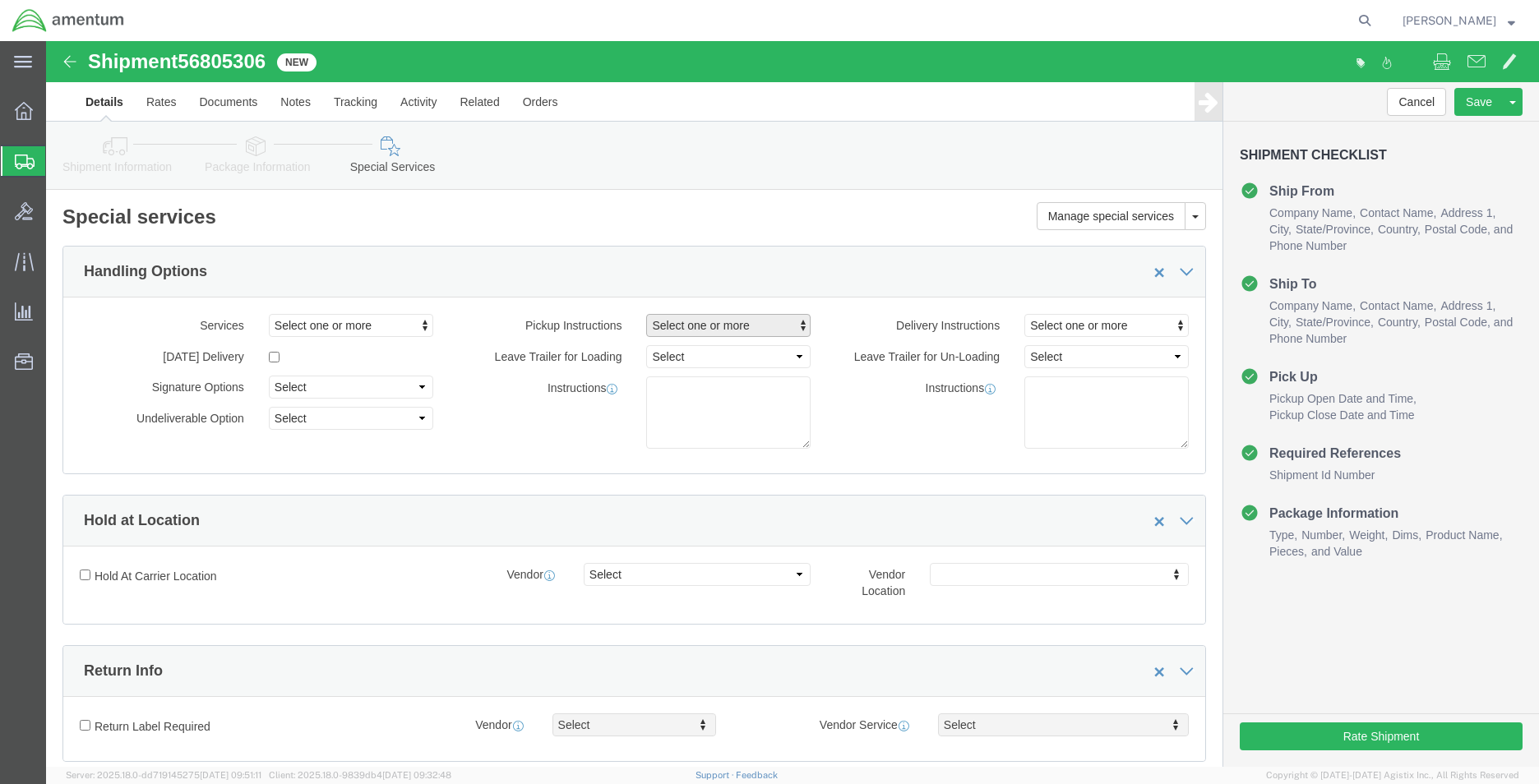
click span "Select one or more"
click span "Site Support"
select select "PICKUP_SITE_SUPPORT"
click div "Instructions"
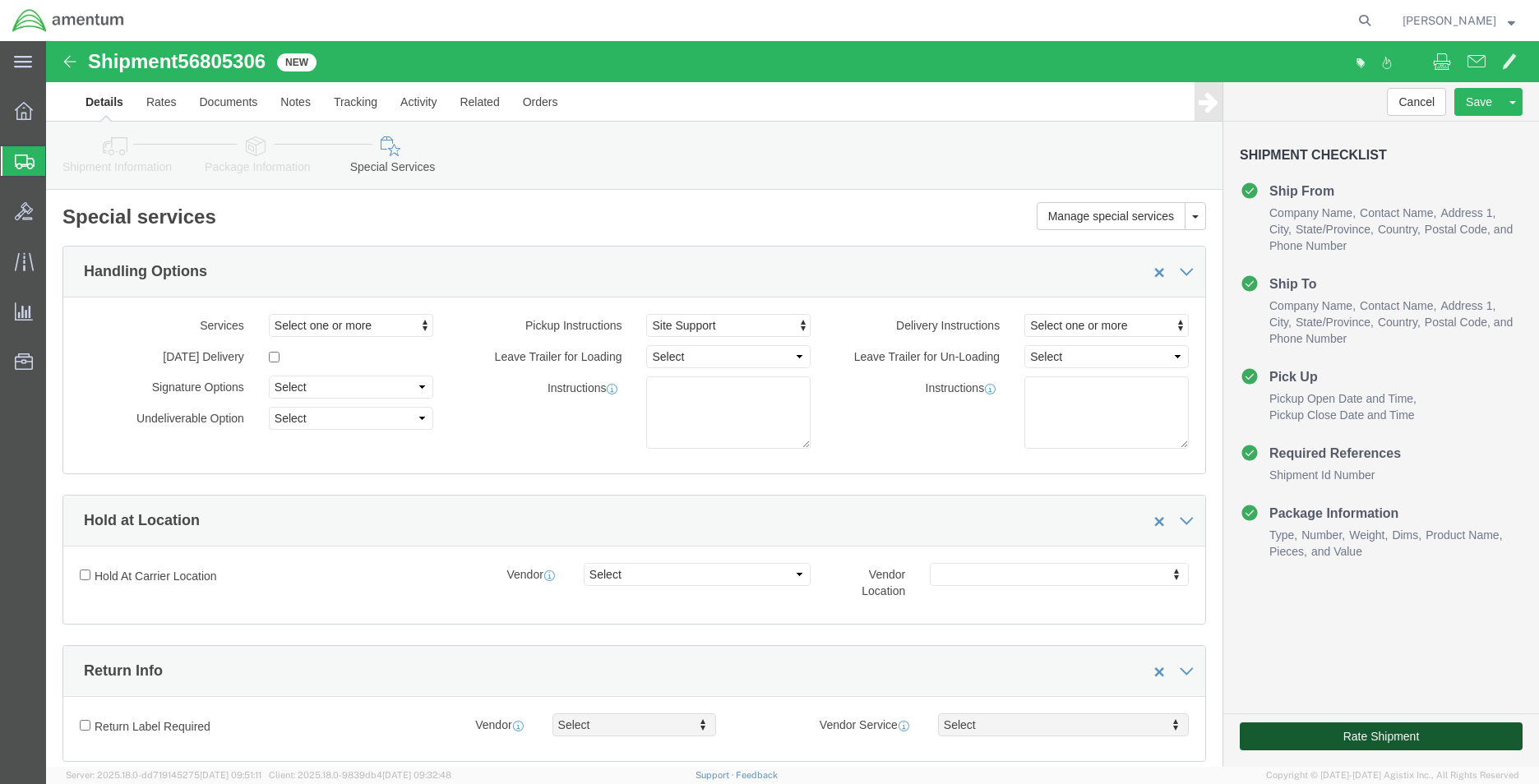
click button "Rate Shipment"
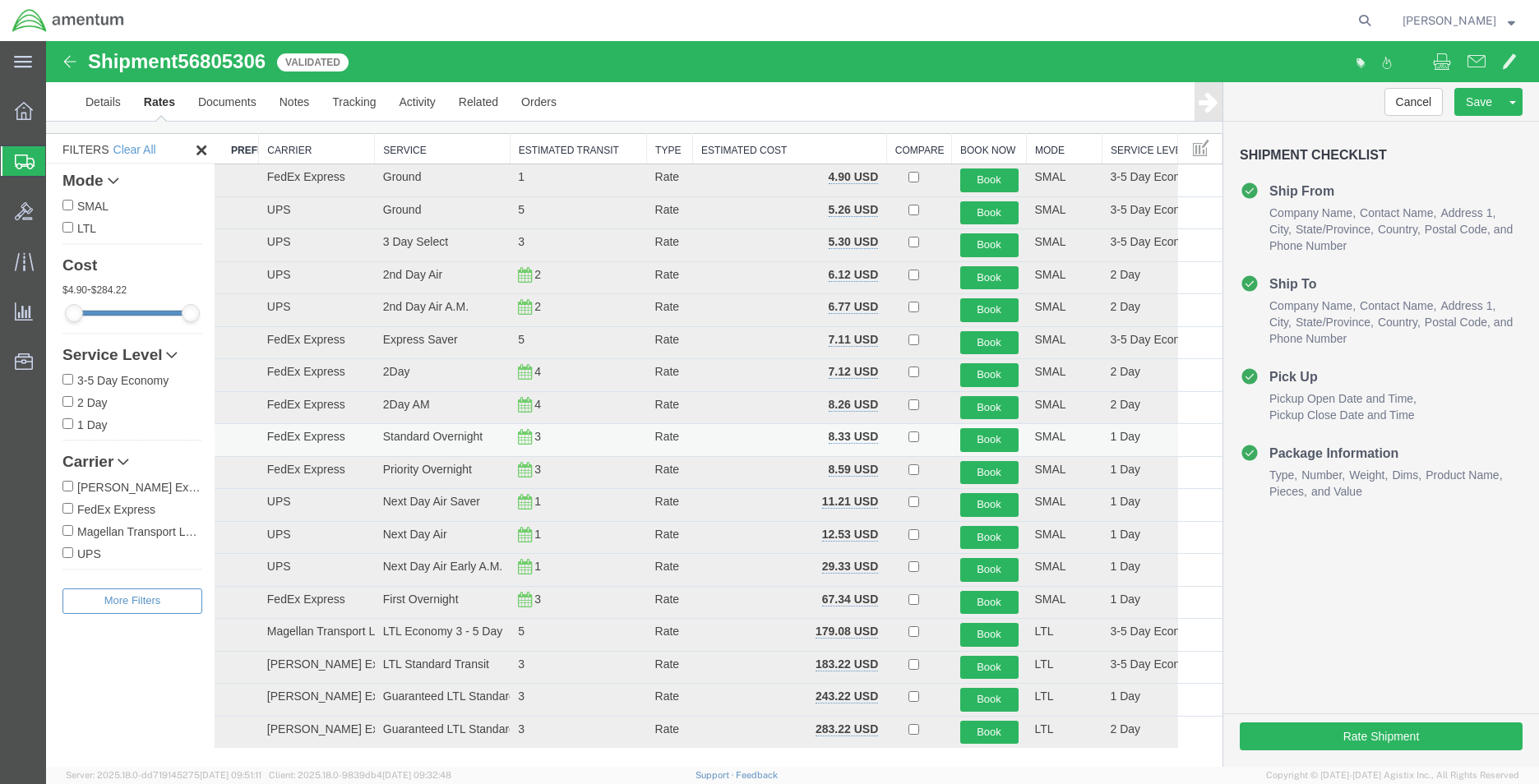
scroll to position [165, 0]
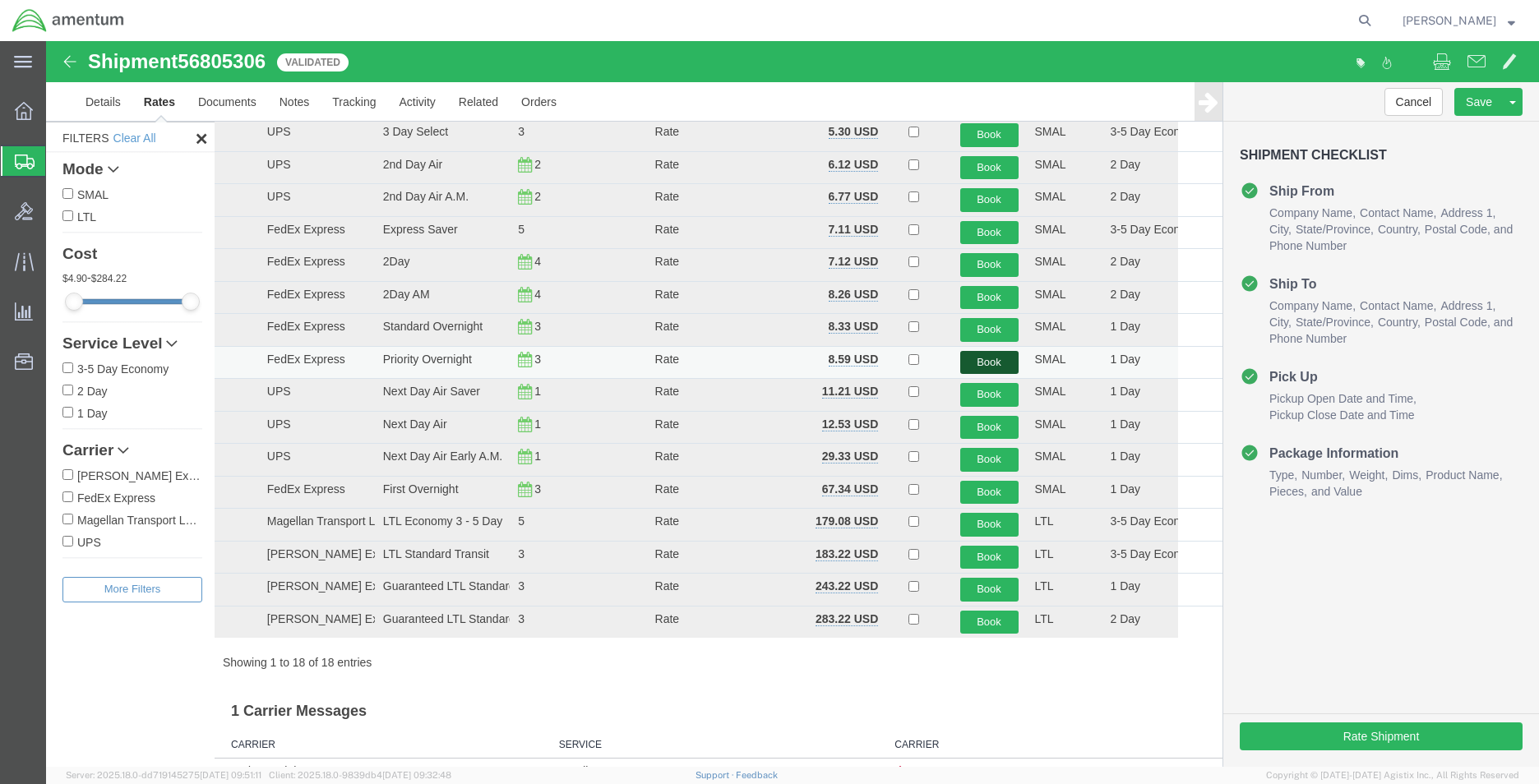
click at [967, 363] on button "Book" at bounding box center [989, 363] width 58 height 24
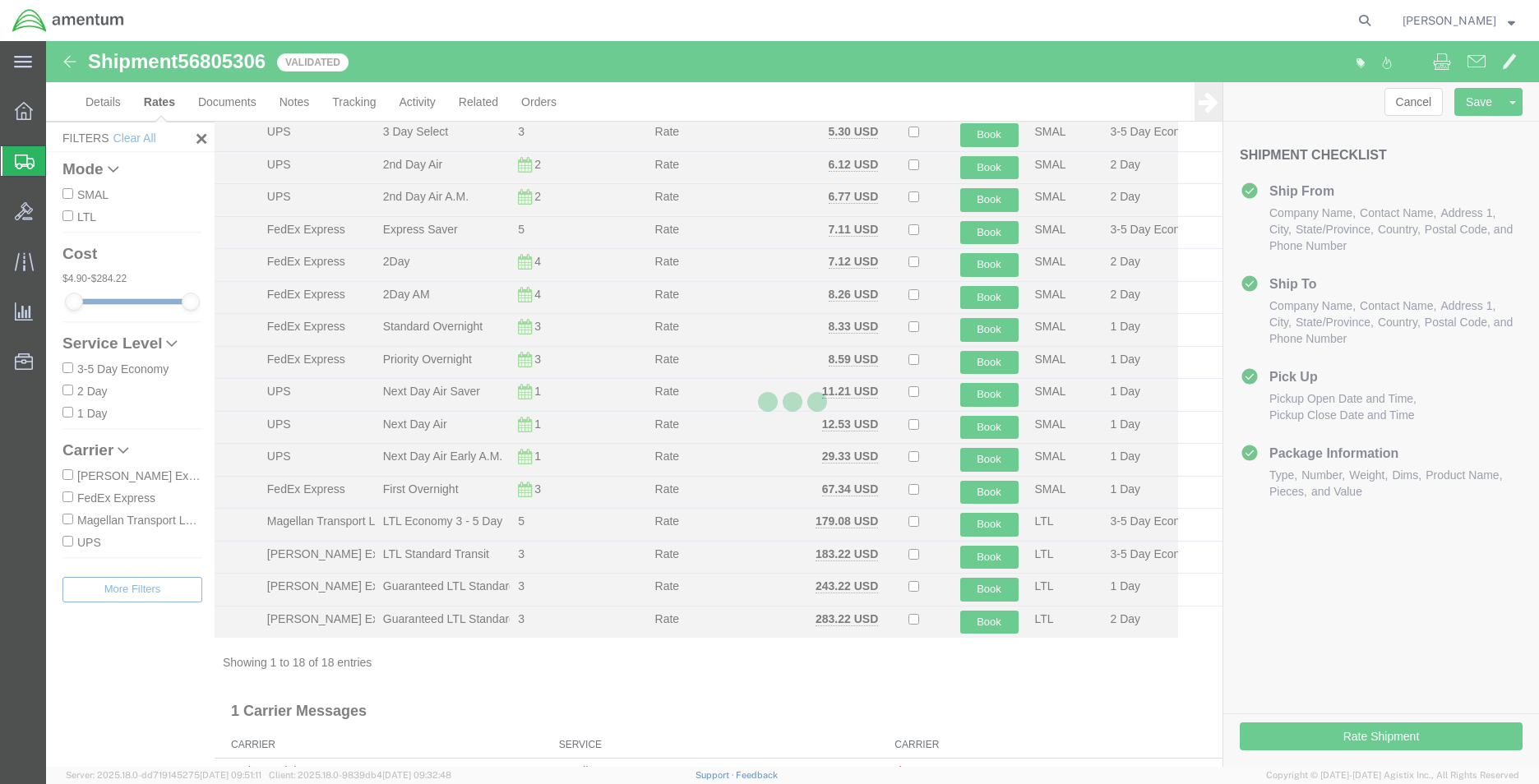
scroll to position [0, 0]
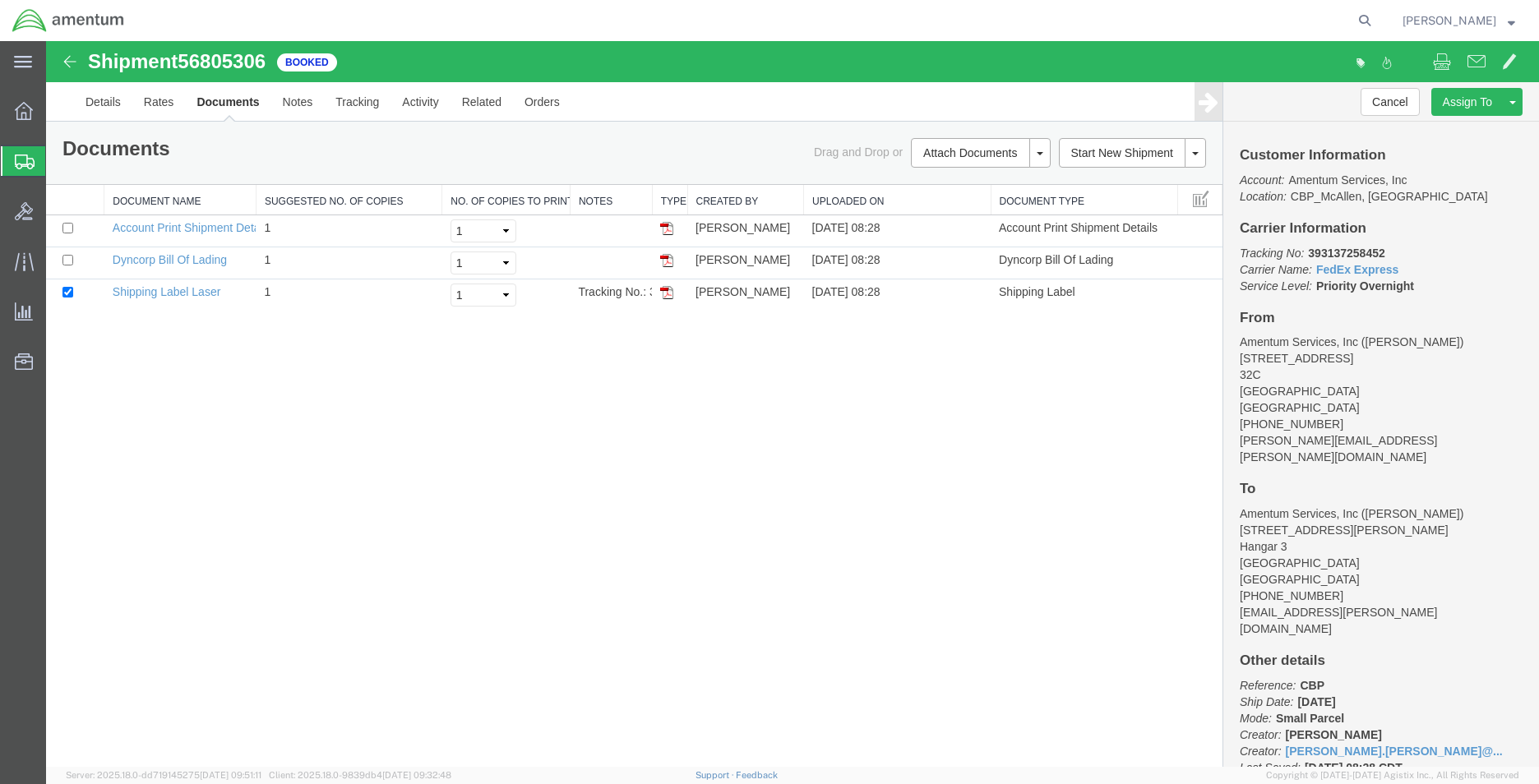
click at [1381, 257] on b "393137258452" at bounding box center [1346, 253] width 77 height 13
drag, startPoint x: 1393, startPoint y: 251, endPoint x: 1304, endPoint y: 255, distance: 89.1
click at [1304, 255] on p "Tracking No: 393137258452 Carrier Name: FedEx Express FedEx Express Service Lev…" at bounding box center [1382, 270] width 283 height 49
copy b "393137258452"
click at [1405, 253] on p "Tracking No: 393137258452 Carrier Name: FedEx Express FedEx Express Service Lev…" at bounding box center [1382, 270] width 283 height 49
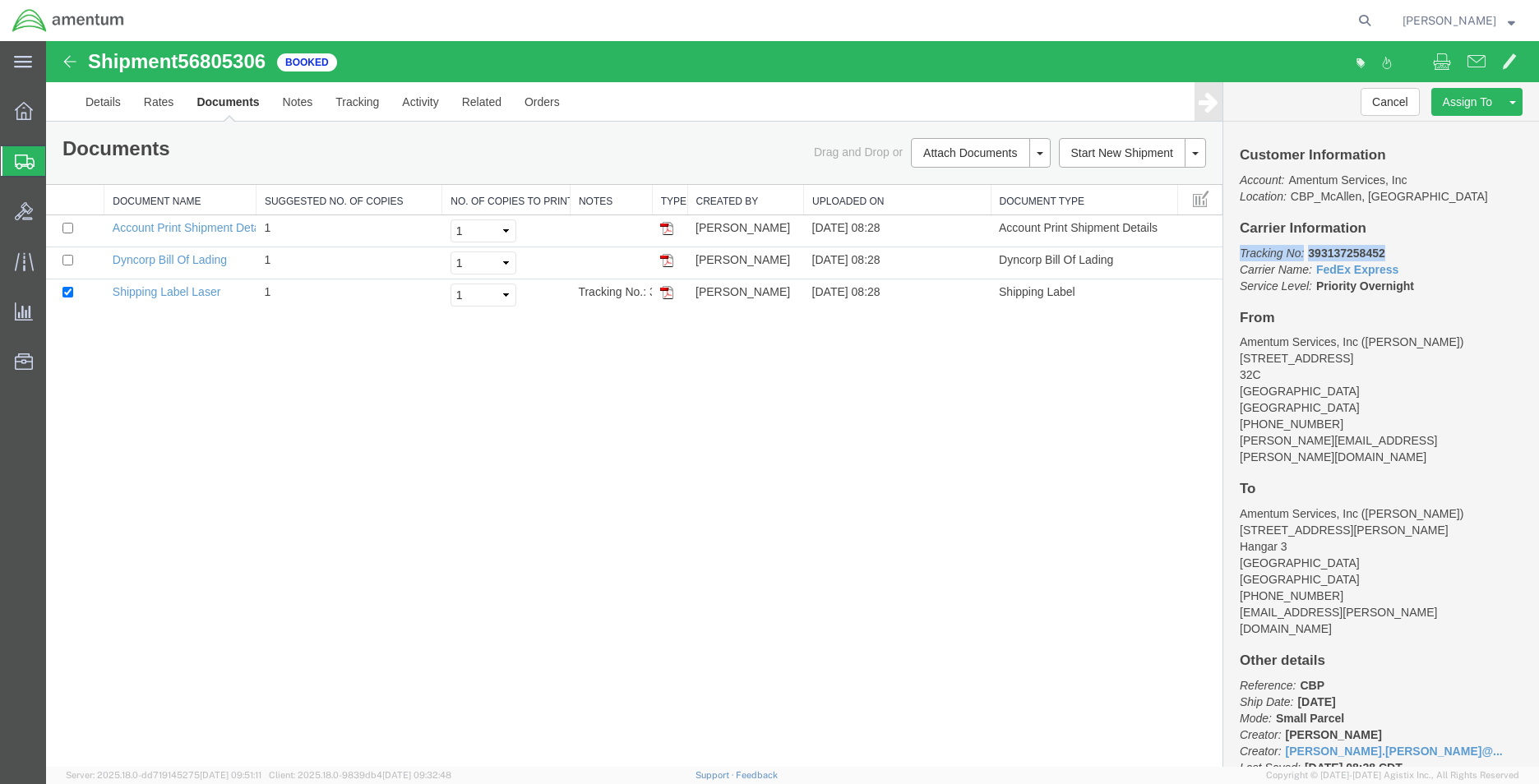
drag, startPoint x: 1402, startPoint y: 252, endPoint x: 1234, endPoint y: 257, distance: 168.1
click at [1234, 257] on div "Customer Information Account: Amentum Services, Inc Location: CBP_McAllen, [GEO…" at bounding box center [1382, 444] width 316 height 645
copy p "Tracking No: 393137258452"
click at [672, 294] on td at bounding box center [669, 295] width 35 height 32
click at [671, 294] on img at bounding box center [667, 293] width 13 height 13
